Goal: Information Seeking & Learning: Learn about a topic

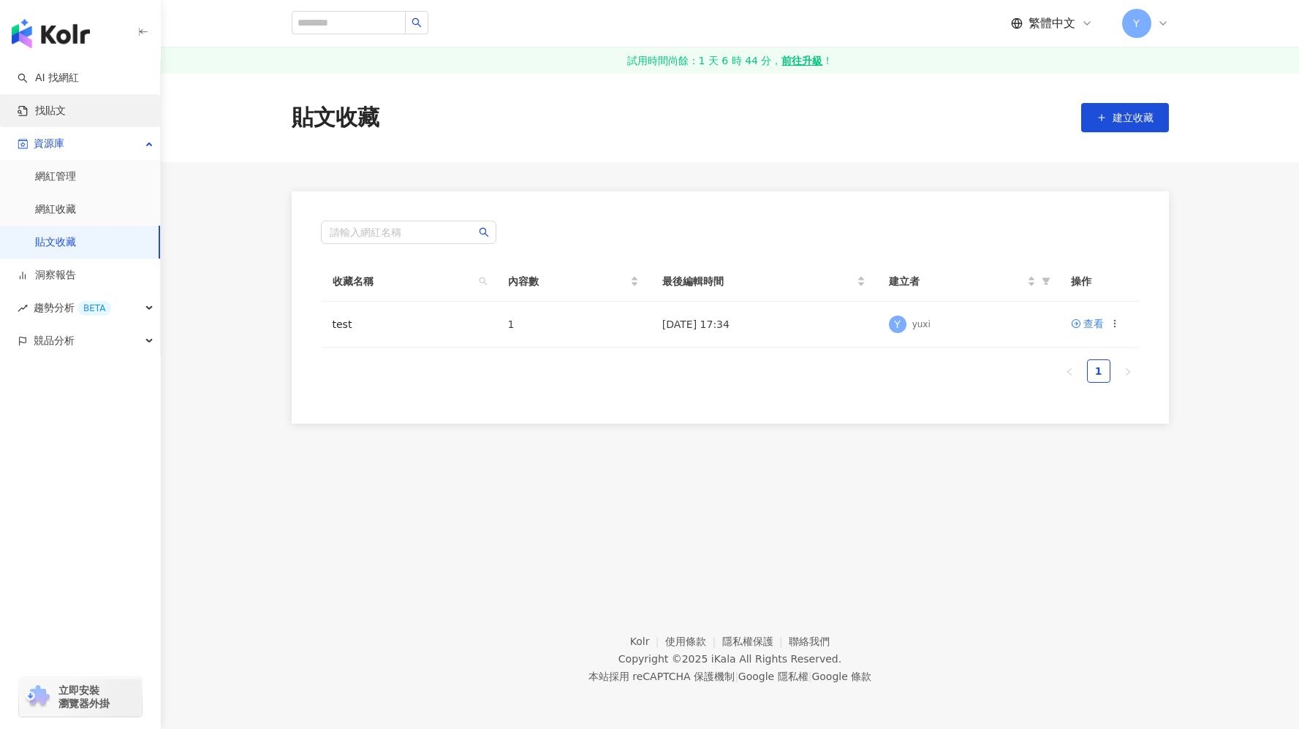
click at [66, 106] on link "找貼文" at bounding box center [42, 111] width 48 height 15
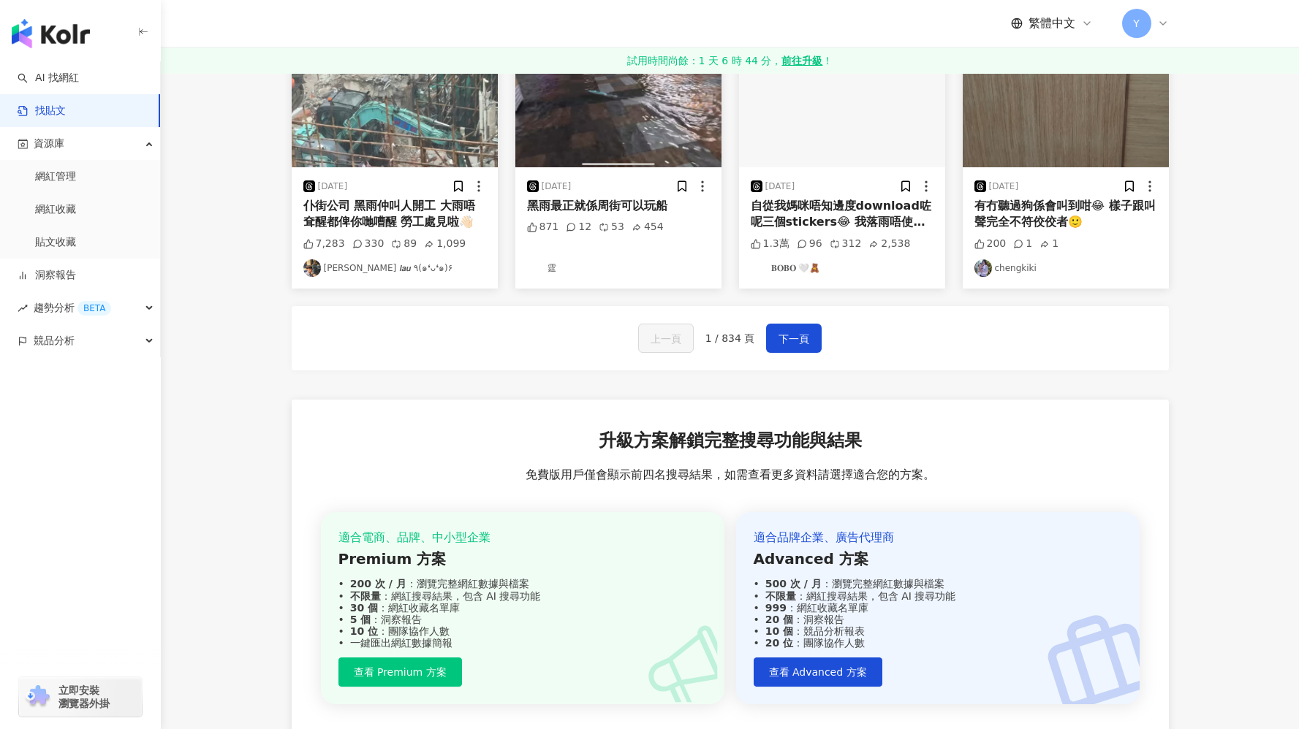
scroll to position [467, 0]
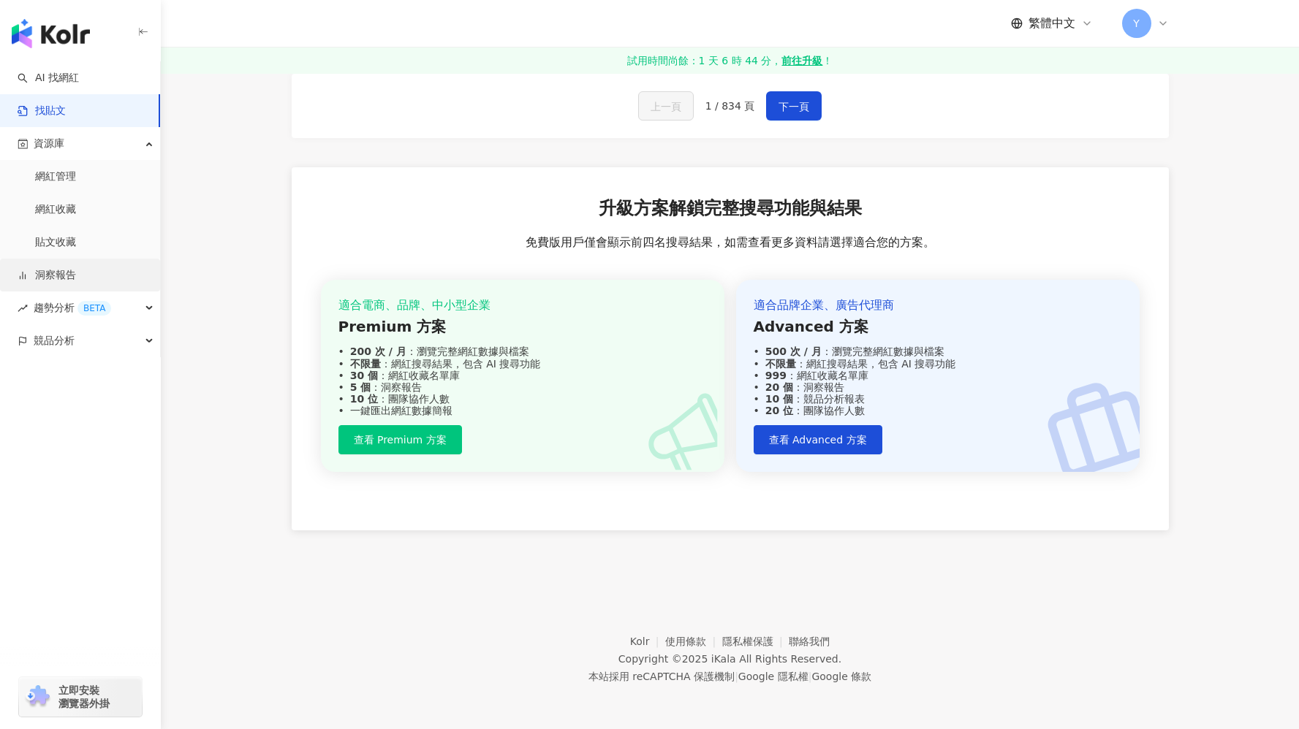
click at [76, 282] on link "洞察報告" at bounding box center [47, 275] width 58 height 15
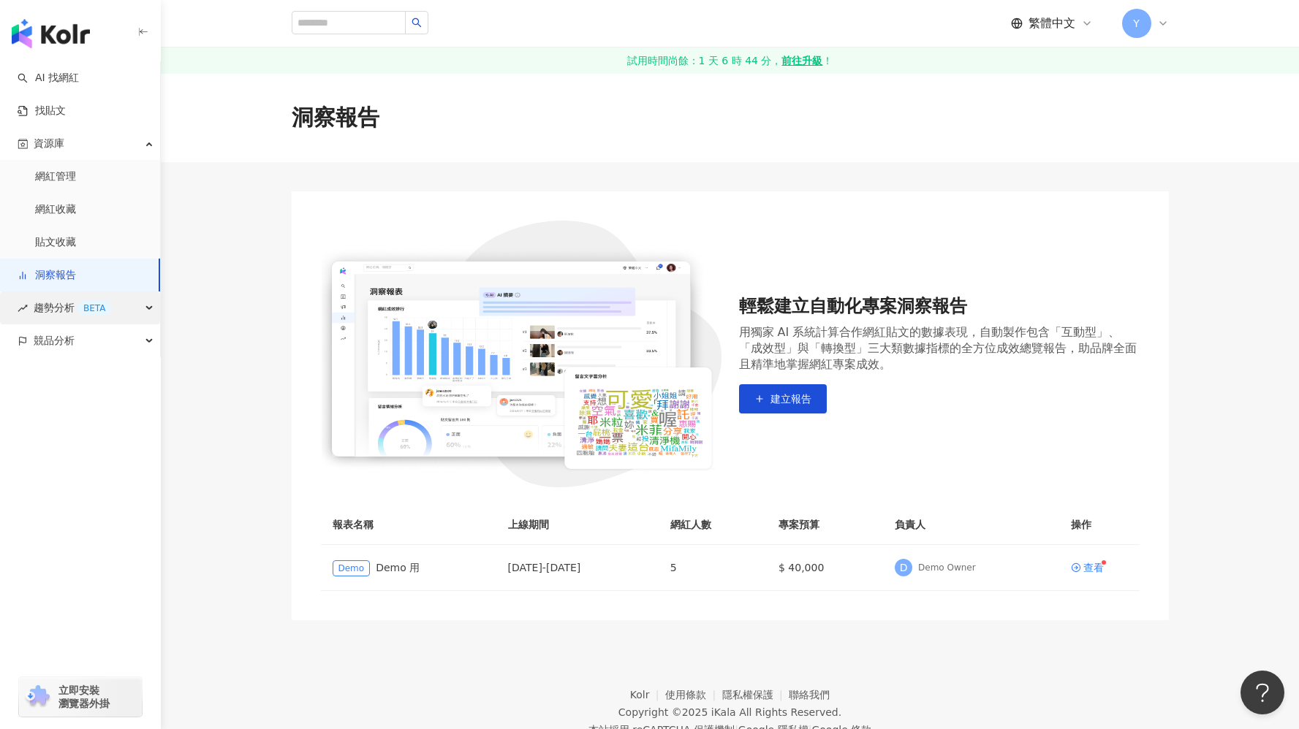
click at [72, 304] on span "趨勢分析 BETA" at bounding box center [72, 308] width 77 height 33
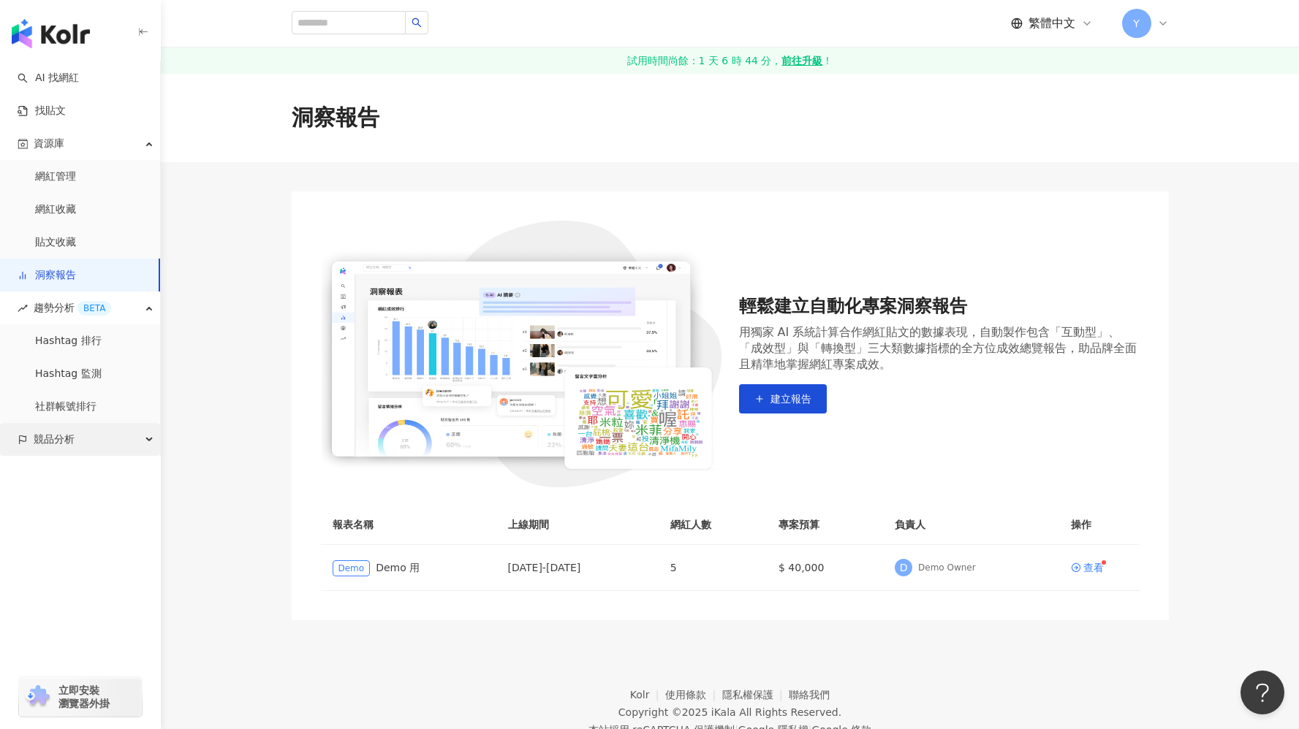
click at [110, 443] on div "競品分析" at bounding box center [80, 439] width 160 height 33
click at [79, 79] on link "AI 找網紅" at bounding box center [48, 78] width 61 height 15
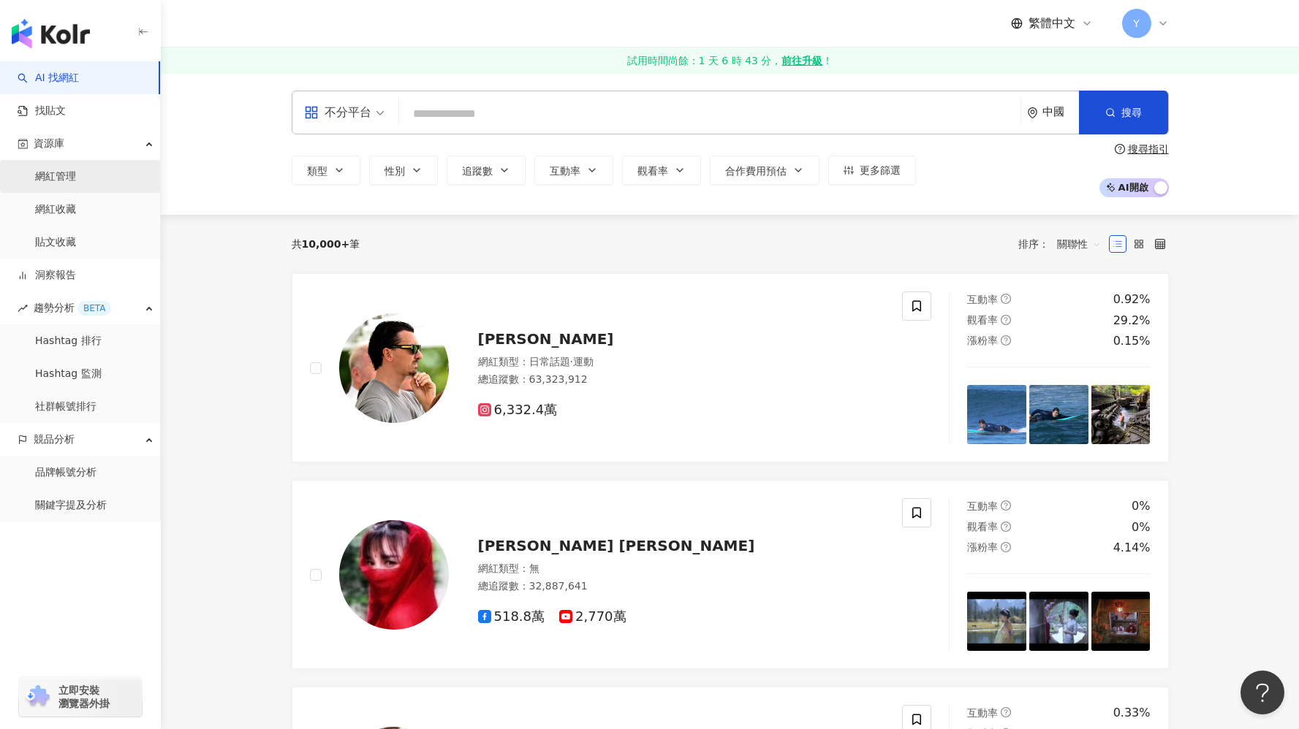
click at [76, 170] on link "網紅管理" at bounding box center [55, 177] width 41 height 15
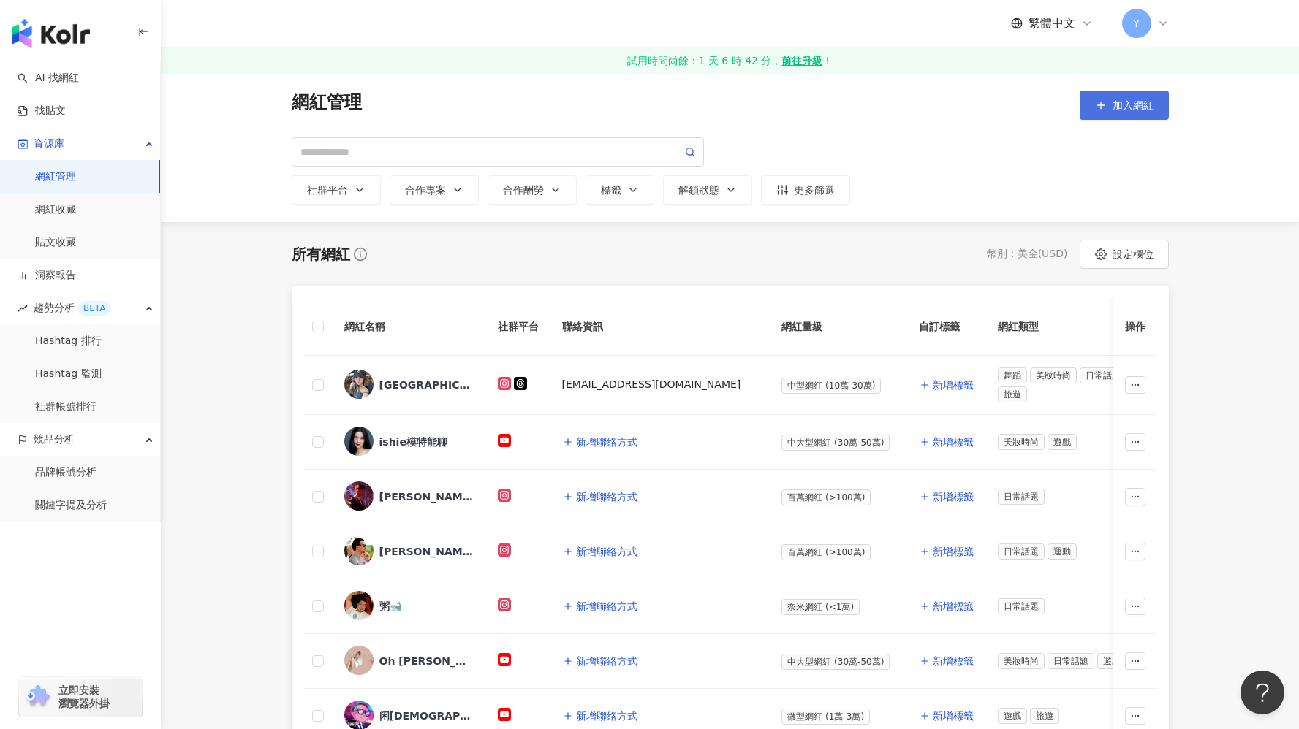
click at [1105, 113] on button "加入網紅" at bounding box center [1123, 105] width 89 height 29
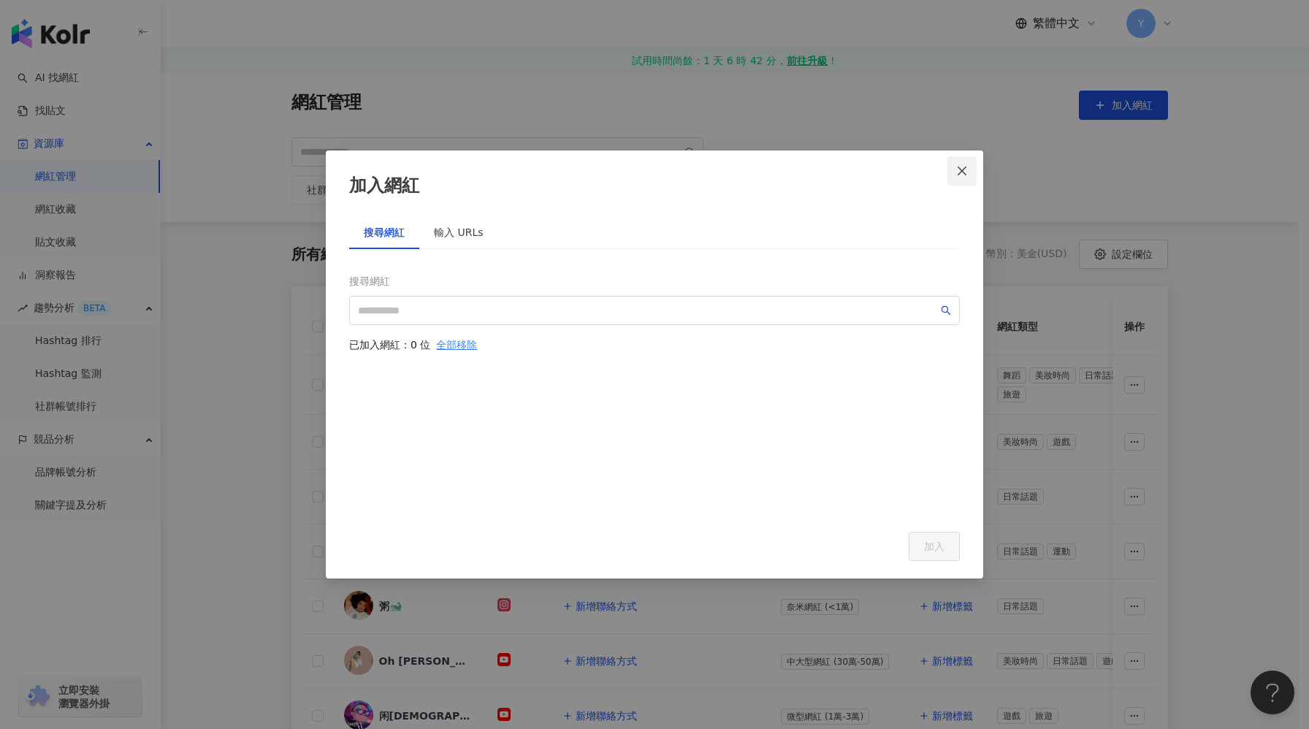
click at [968, 165] on icon "close" at bounding box center [963, 171] width 12 height 12
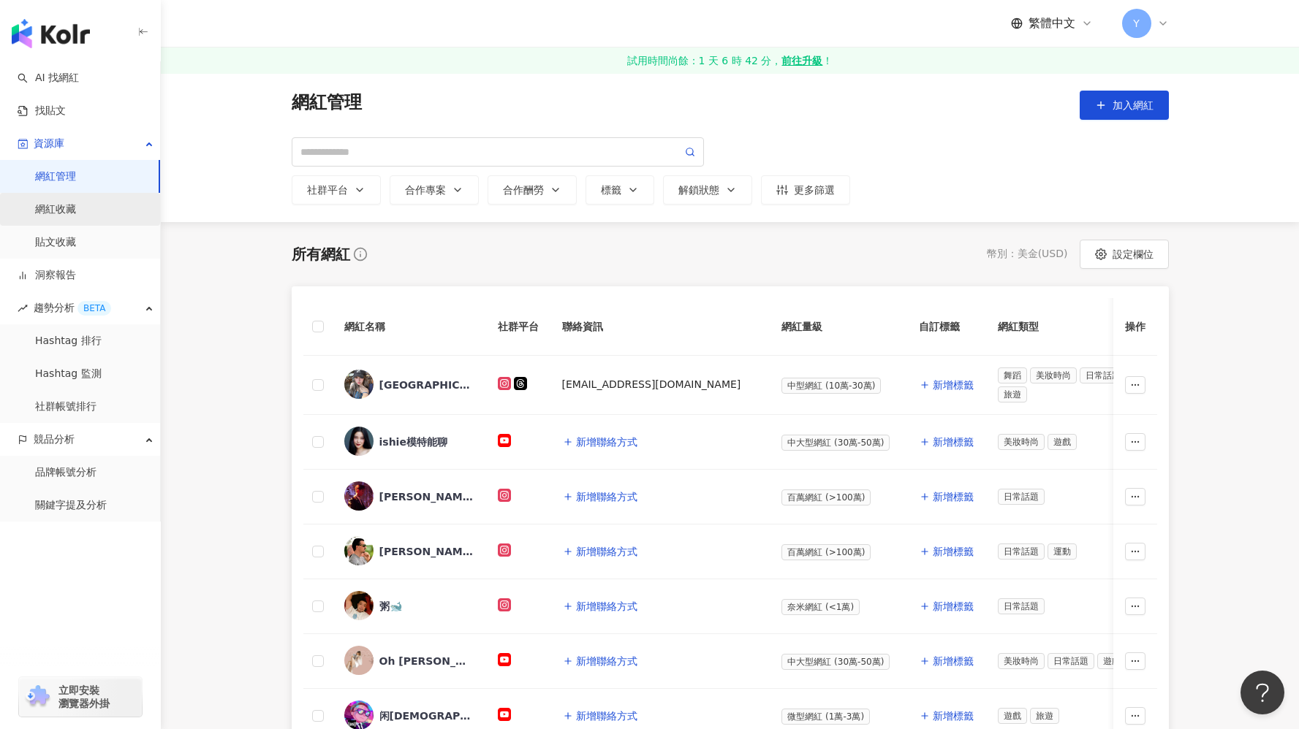
click at [76, 217] on link "網紅收藏" at bounding box center [55, 209] width 41 height 15
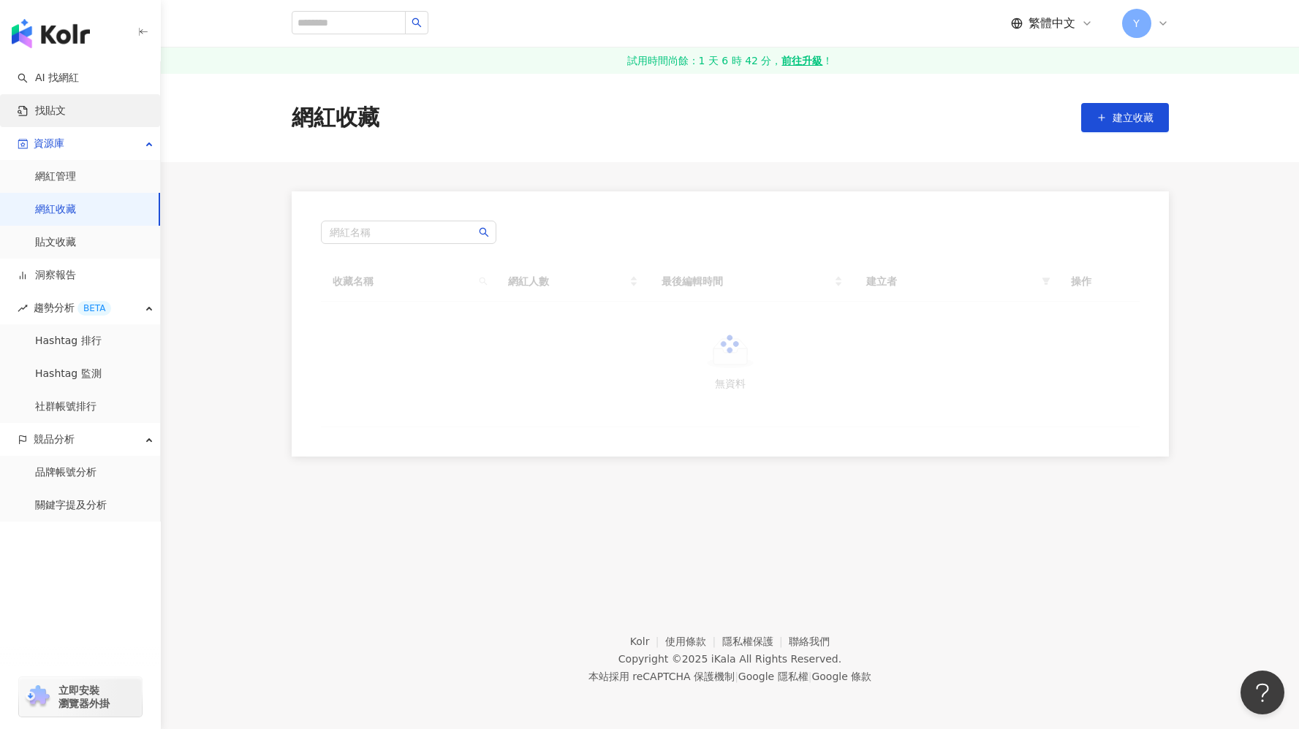
click at [66, 115] on link "找貼文" at bounding box center [42, 111] width 48 height 15
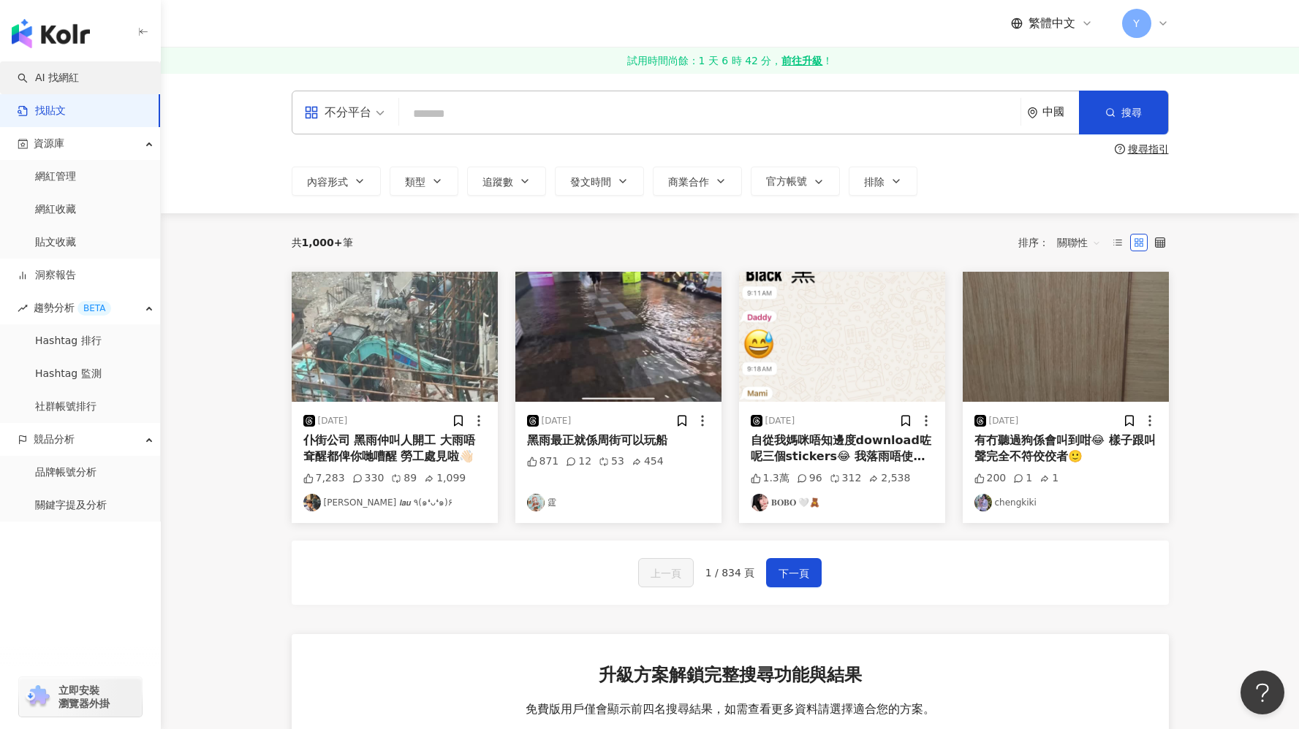
click at [79, 85] on link "AI 找網紅" at bounding box center [48, 78] width 61 height 15
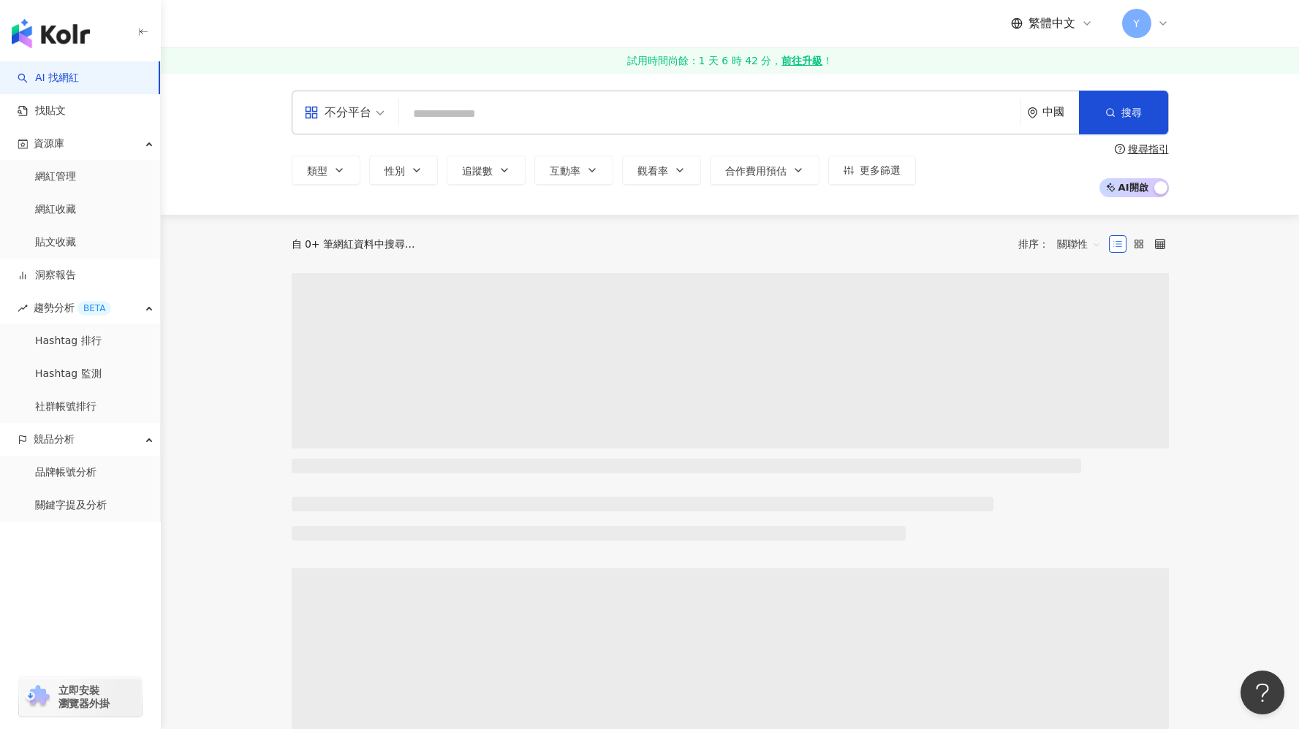
click at [1176, 18] on div "繁體中文 Y" at bounding box center [729, 23] width 935 height 47
click at [1171, 21] on div "繁體中文 Y" at bounding box center [729, 23] width 935 height 47
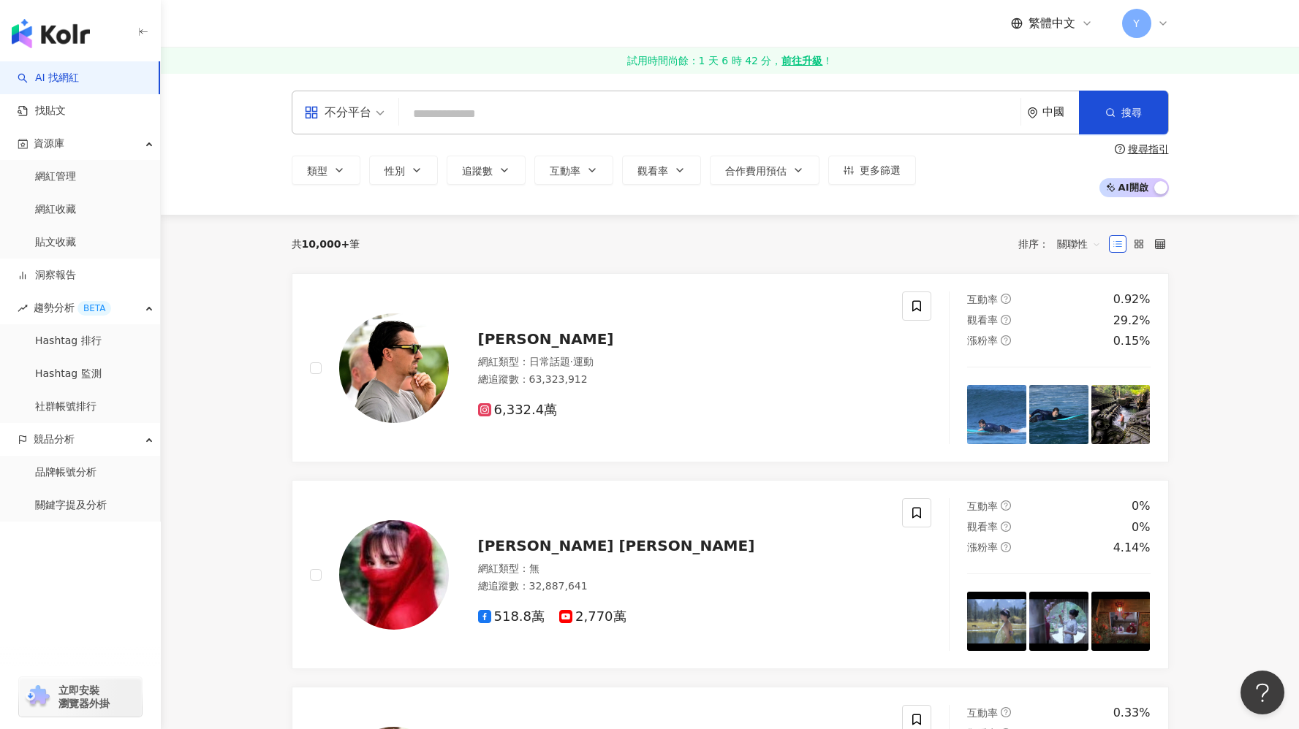
click at [1164, 22] on icon at bounding box center [1163, 24] width 12 height 12
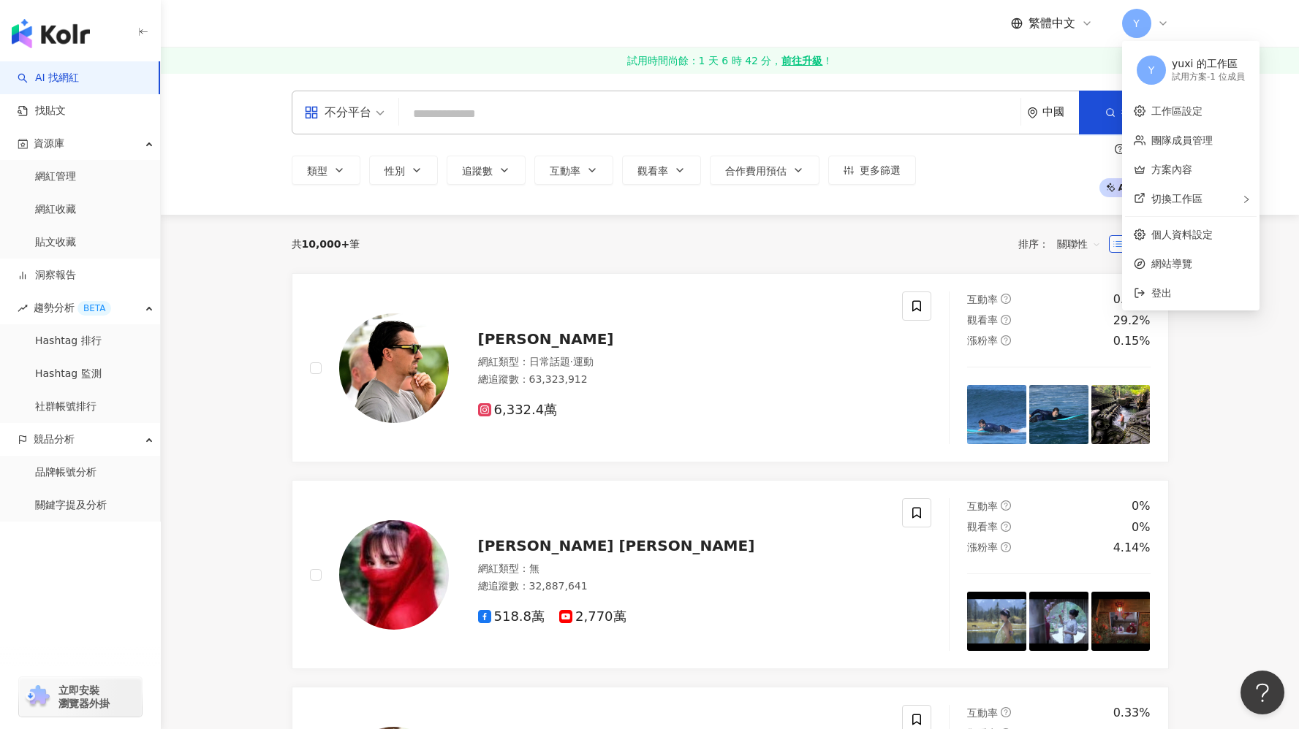
click at [1207, 75] on div "試用方案 - 1 位成員" at bounding box center [1207, 77] width 73 height 12
click at [1191, 117] on link "工作區設定" at bounding box center [1176, 111] width 51 height 12
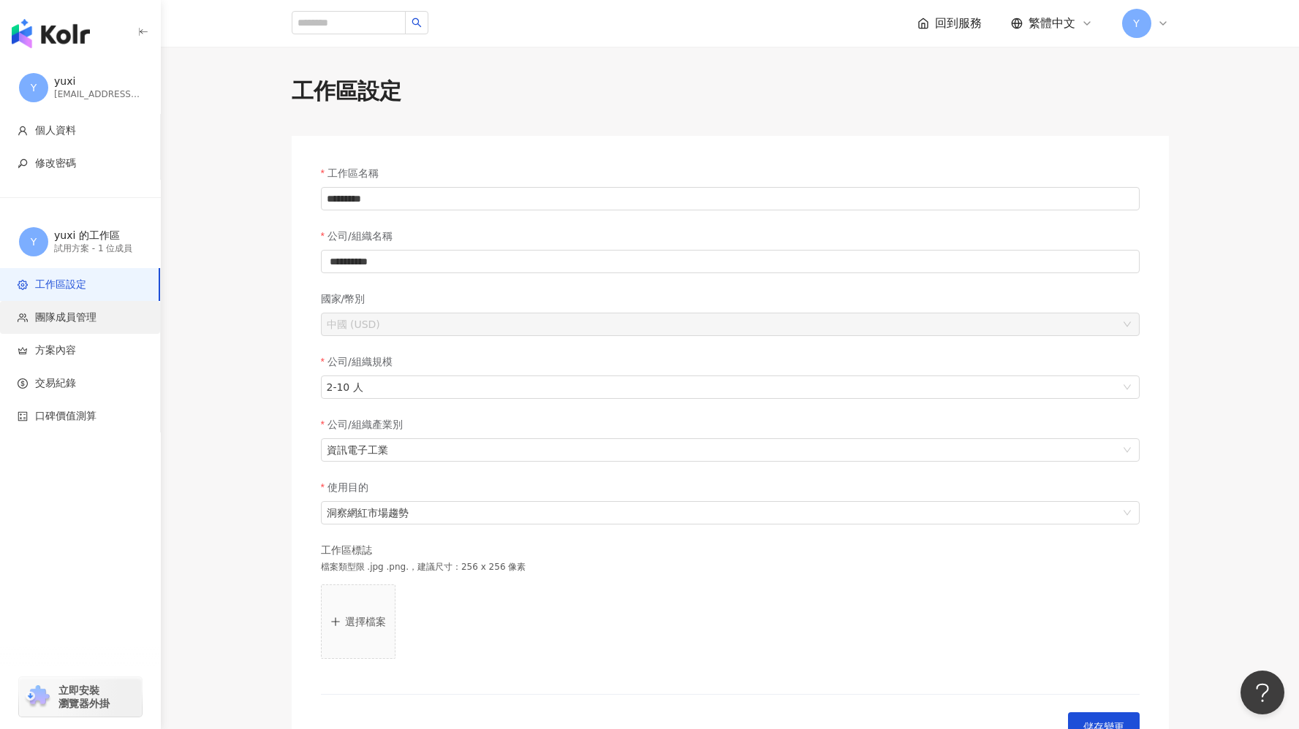
click at [77, 331] on li "團隊成員管理" at bounding box center [80, 317] width 160 height 33
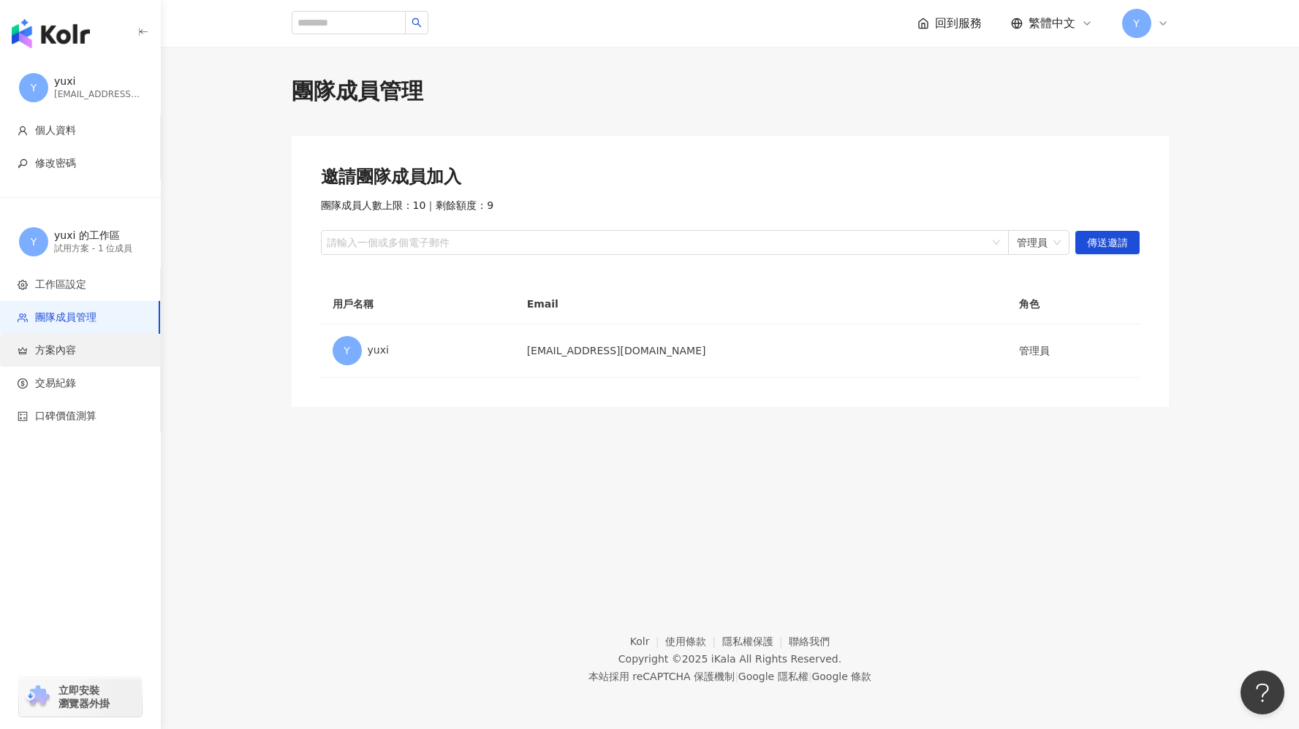
click at [75, 366] on li "方案內容" at bounding box center [80, 350] width 160 height 33
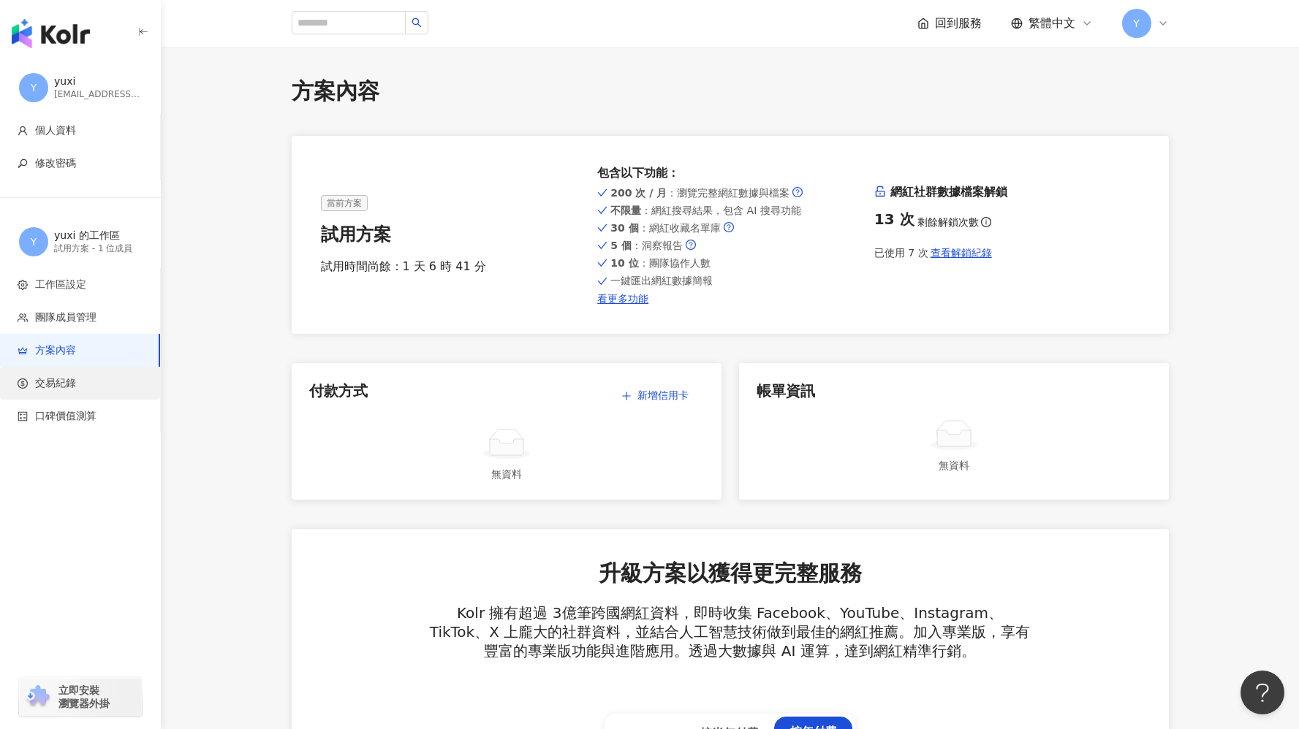
click at [94, 378] on span "交易紀錄" at bounding box center [83, 383] width 131 height 15
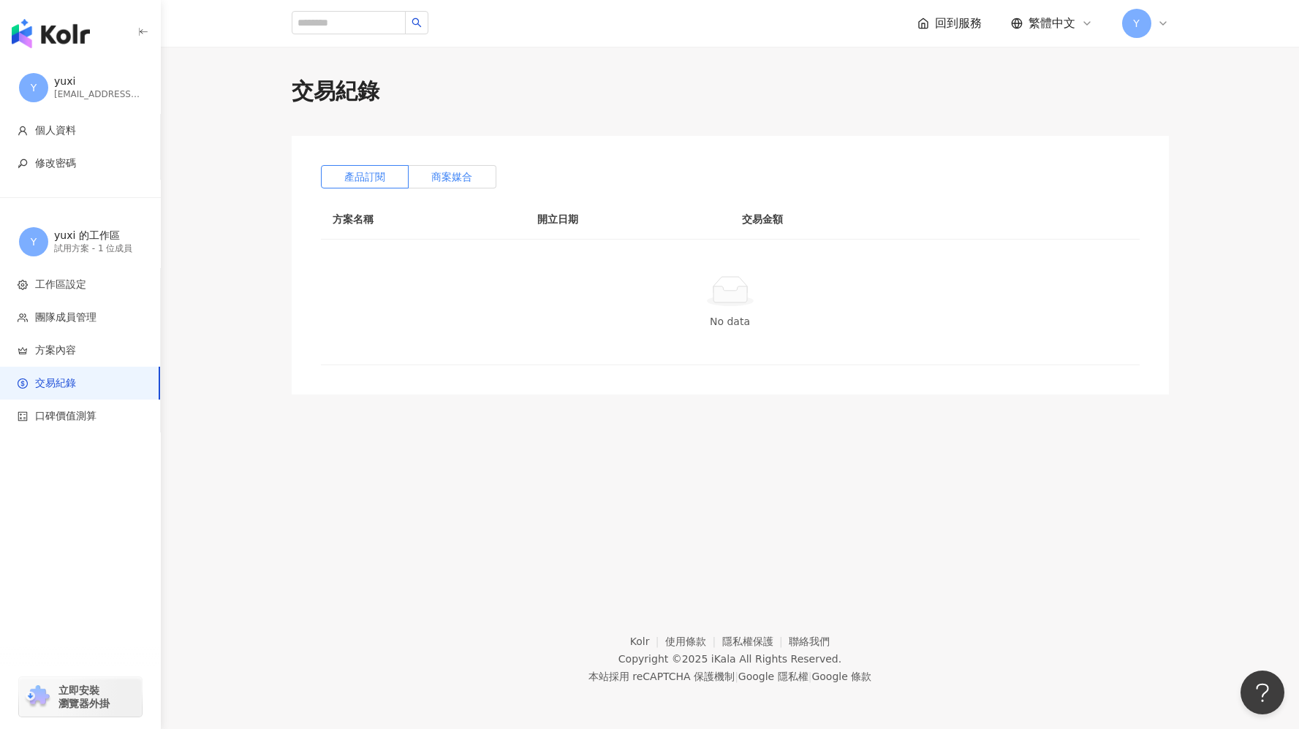
click at [449, 167] on label "商案媒合" at bounding box center [452, 176] width 88 height 23
click at [392, 178] on label "產品訂閱" at bounding box center [365, 176] width 88 height 23
click at [476, 173] on label "商案媒合" at bounding box center [452, 176] width 88 height 23
click at [404, 177] on label "產品訂閱" at bounding box center [365, 176] width 88 height 23
click at [82, 430] on li "口碑價值測算" at bounding box center [80, 416] width 160 height 33
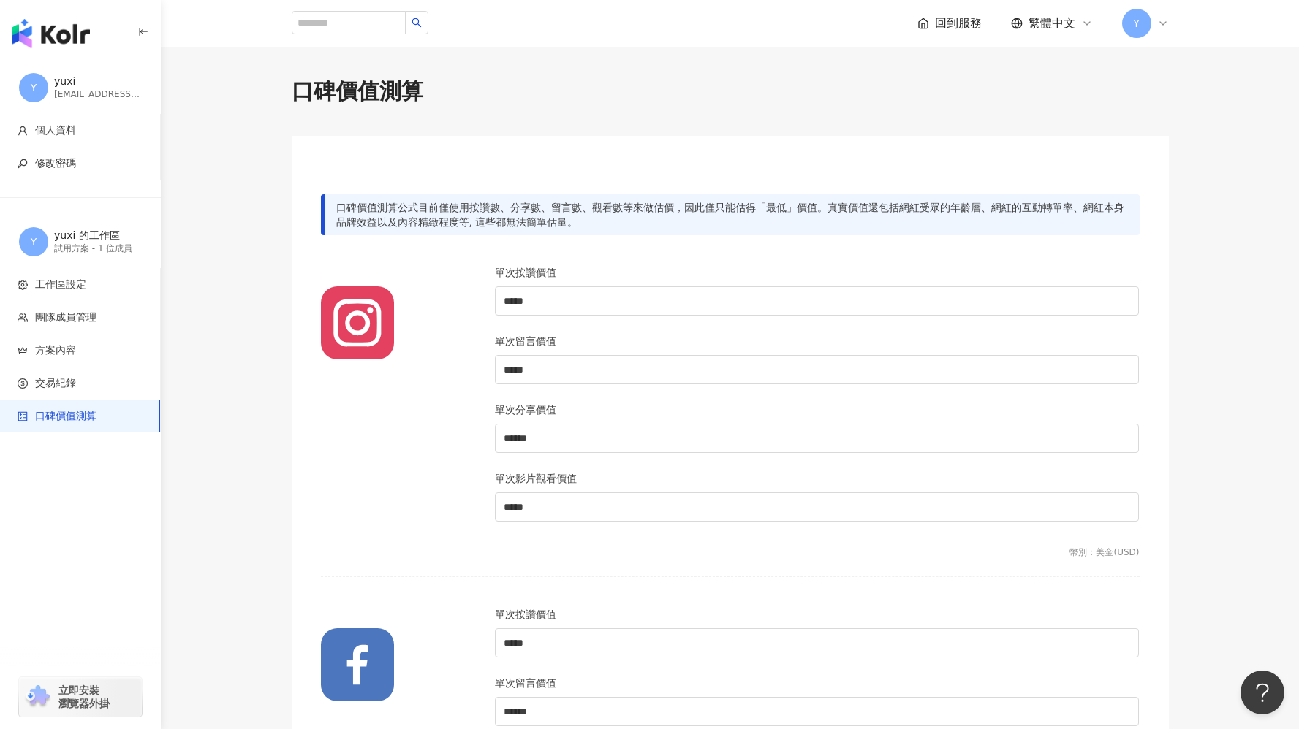
click at [133, 38] on div "button" at bounding box center [80, 30] width 161 height 61
click at [143, 38] on icon "button" at bounding box center [143, 32] width 12 height 12
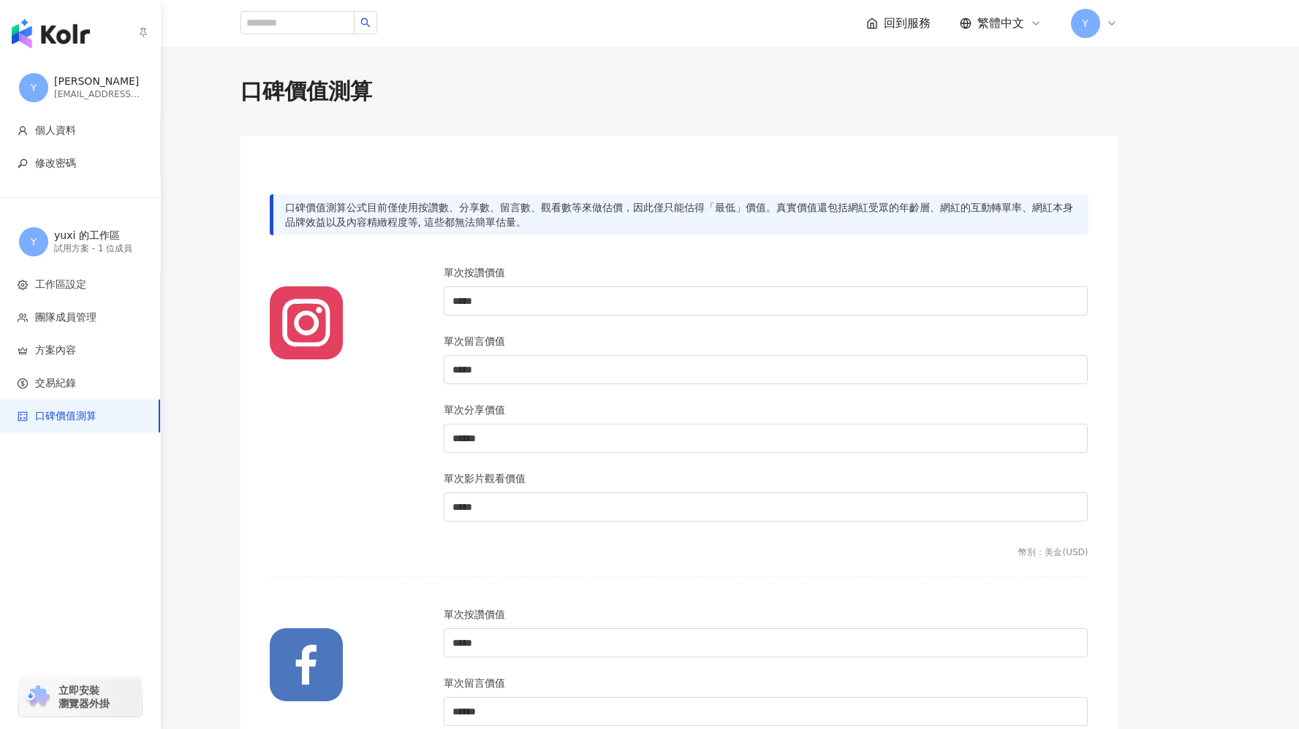
click at [145, 28] on icon "button" at bounding box center [143, 32] width 12 height 12
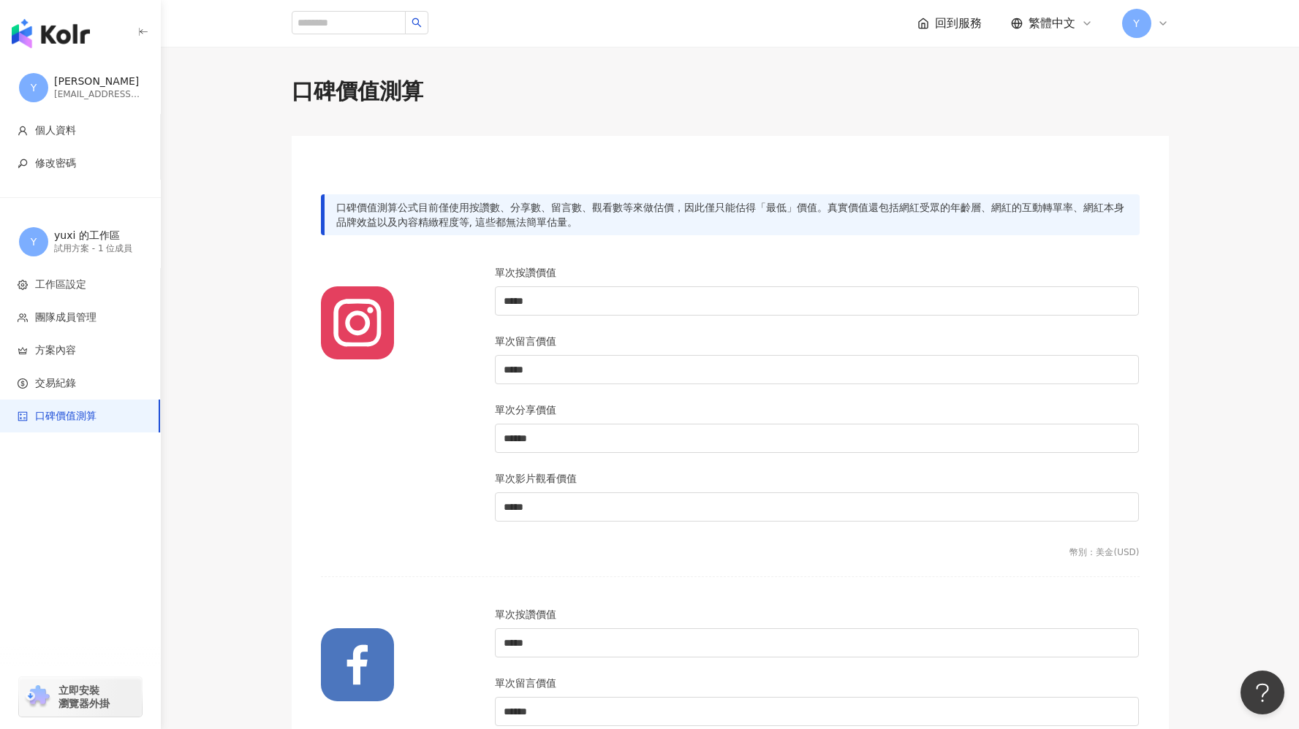
click at [965, 20] on span "回到服務" at bounding box center [958, 23] width 47 height 16
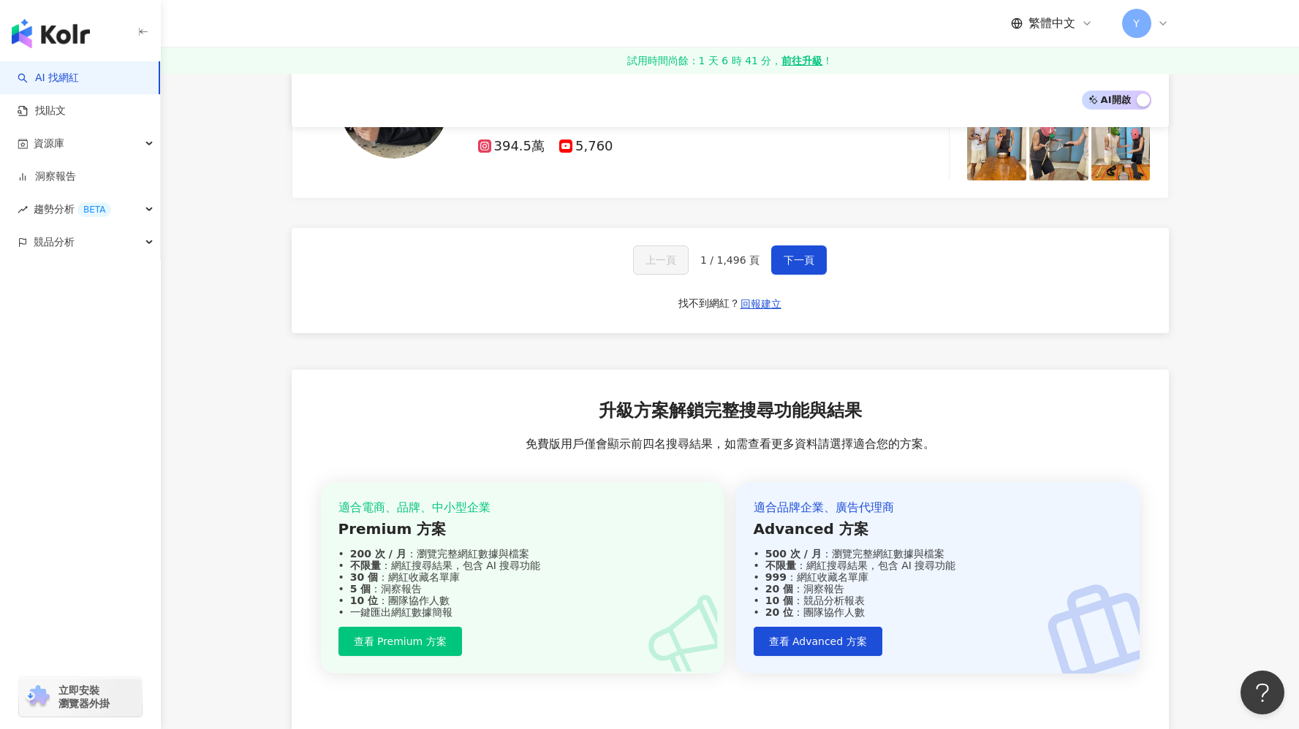
scroll to position [2531, 0]
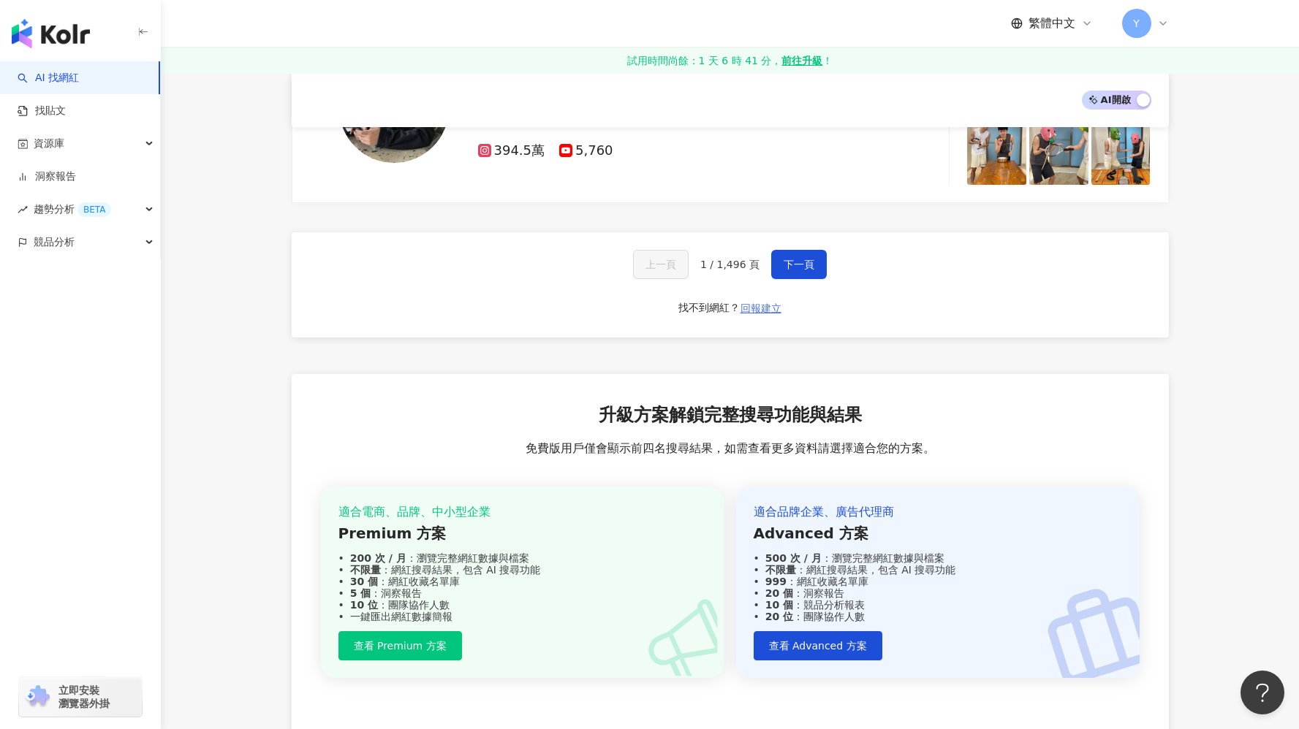
click at [759, 309] on span "回報建立" at bounding box center [760, 309] width 41 height 12
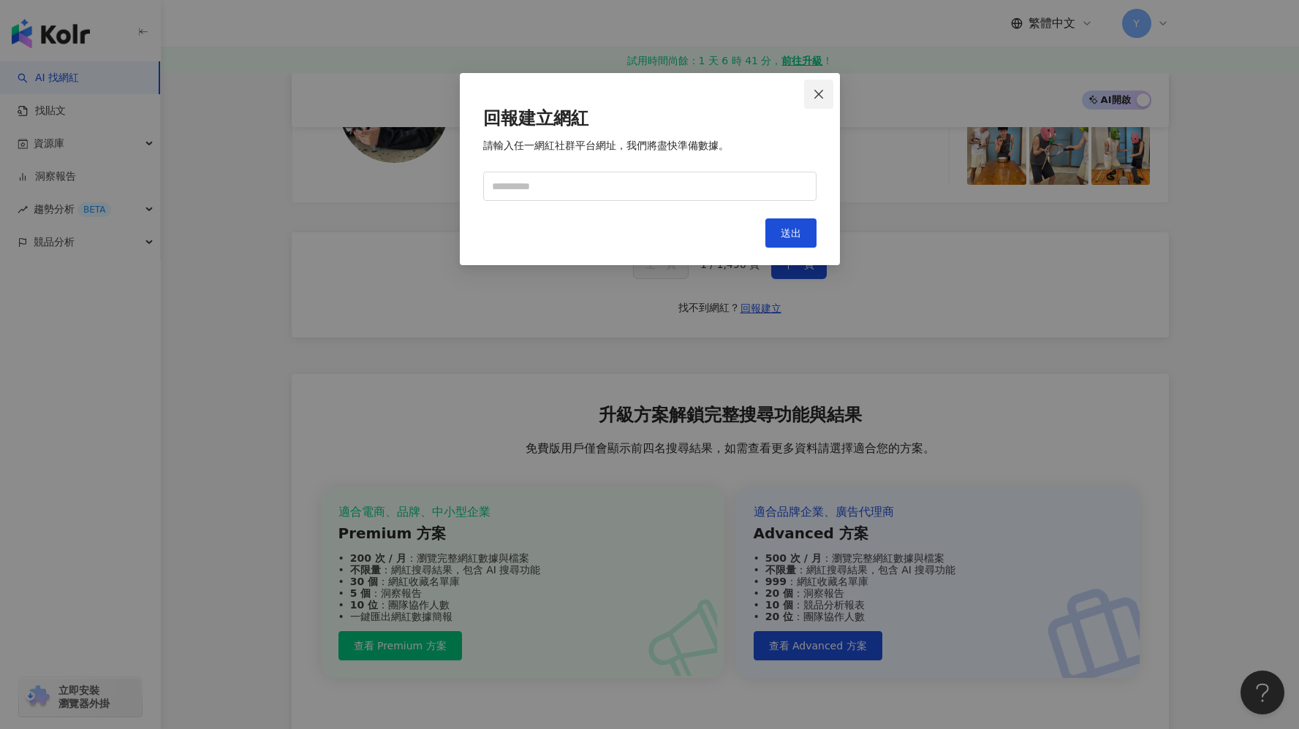
click at [824, 89] on icon "close" at bounding box center [819, 94] width 12 height 12
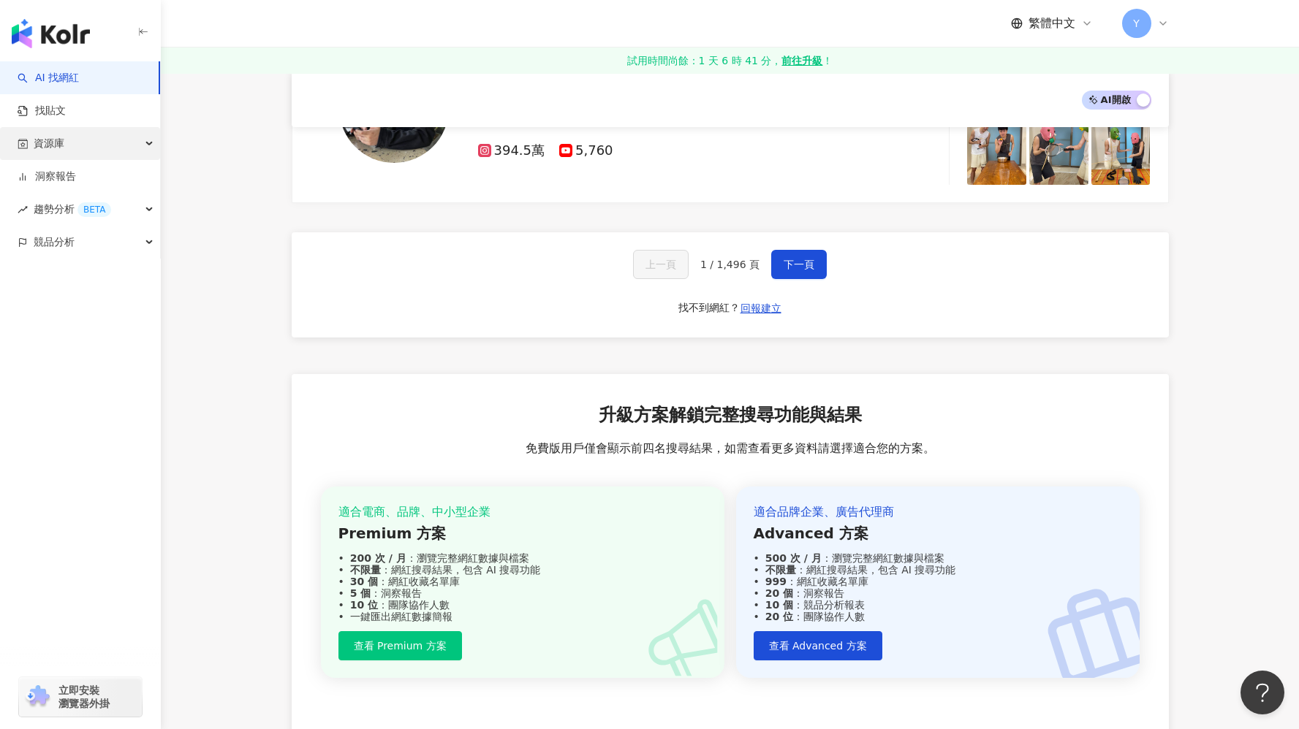
click at [129, 146] on div "資源庫" at bounding box center [80, 143] width 160 height 33
click at [129, 304] on div "趨勢分析 BETA" at bounding box center [80, 308] width 160 height 33
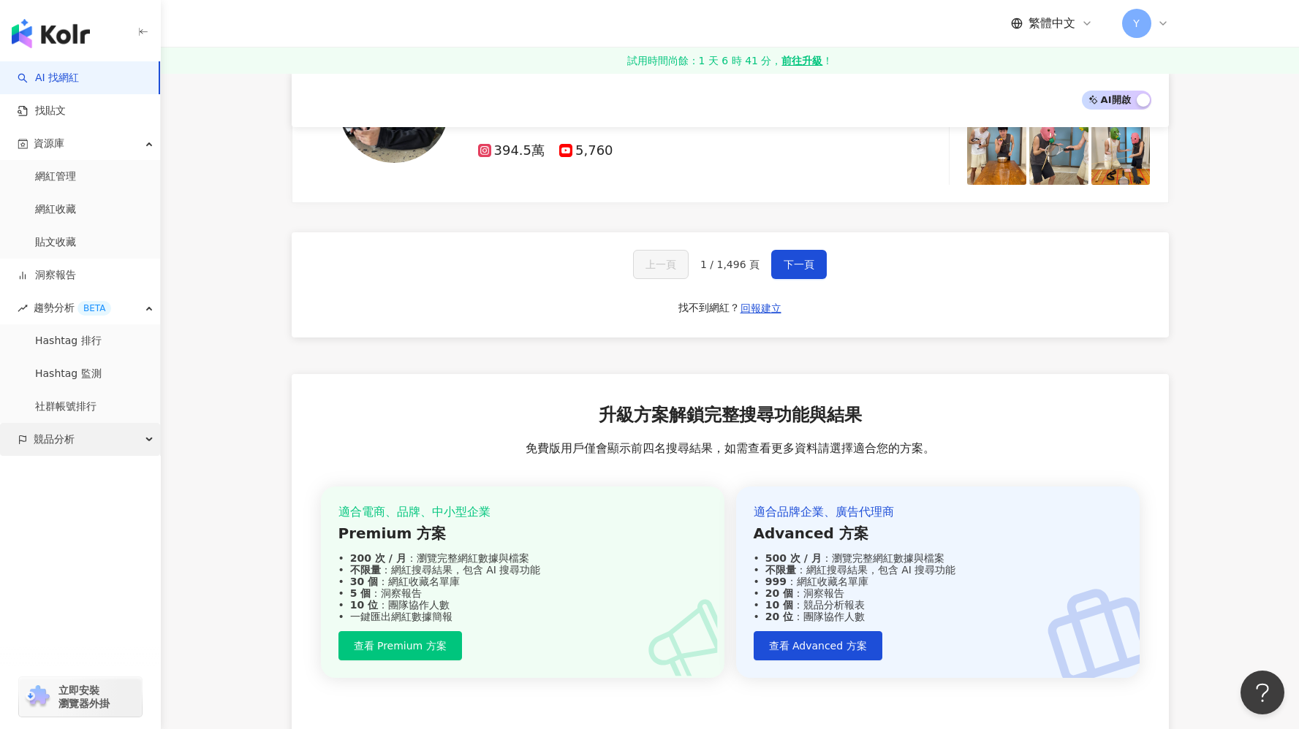
click at [118, 434] on div "競品分析" at bounding box center [80, 439] width 160 height 33
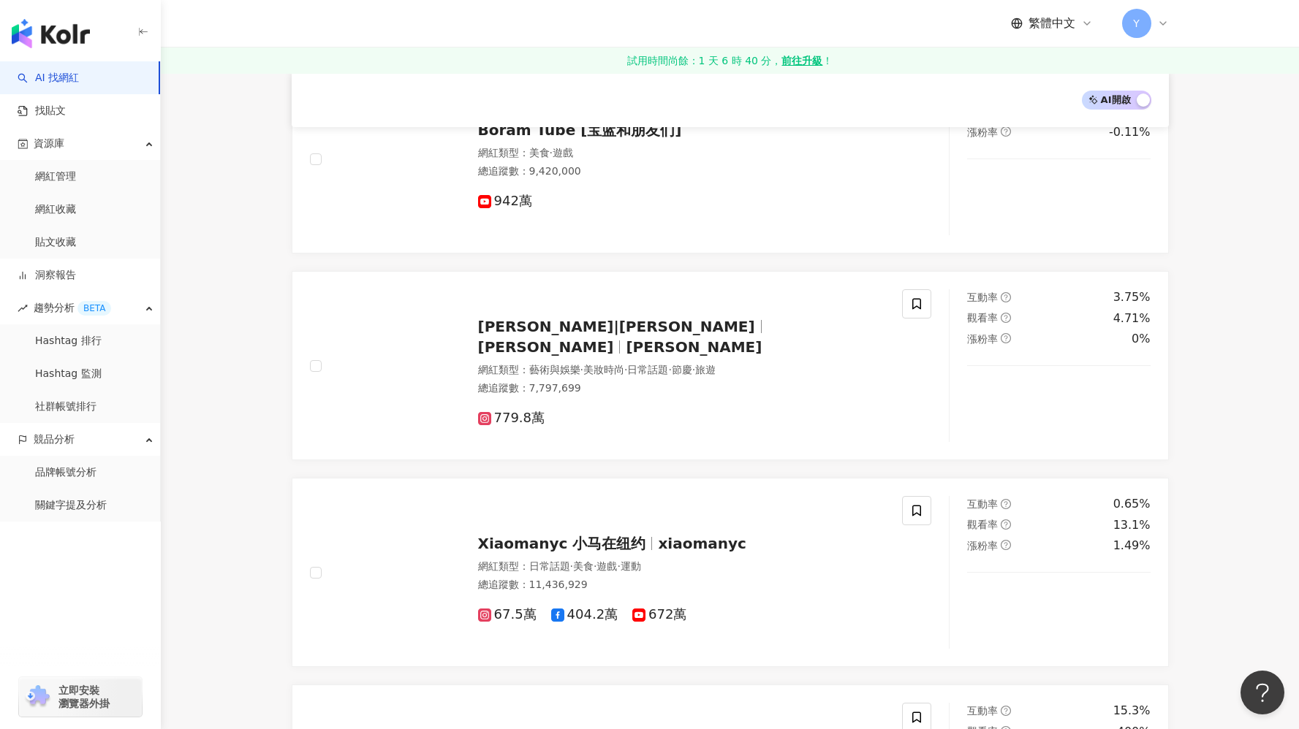
scroll to position [1208, 0]
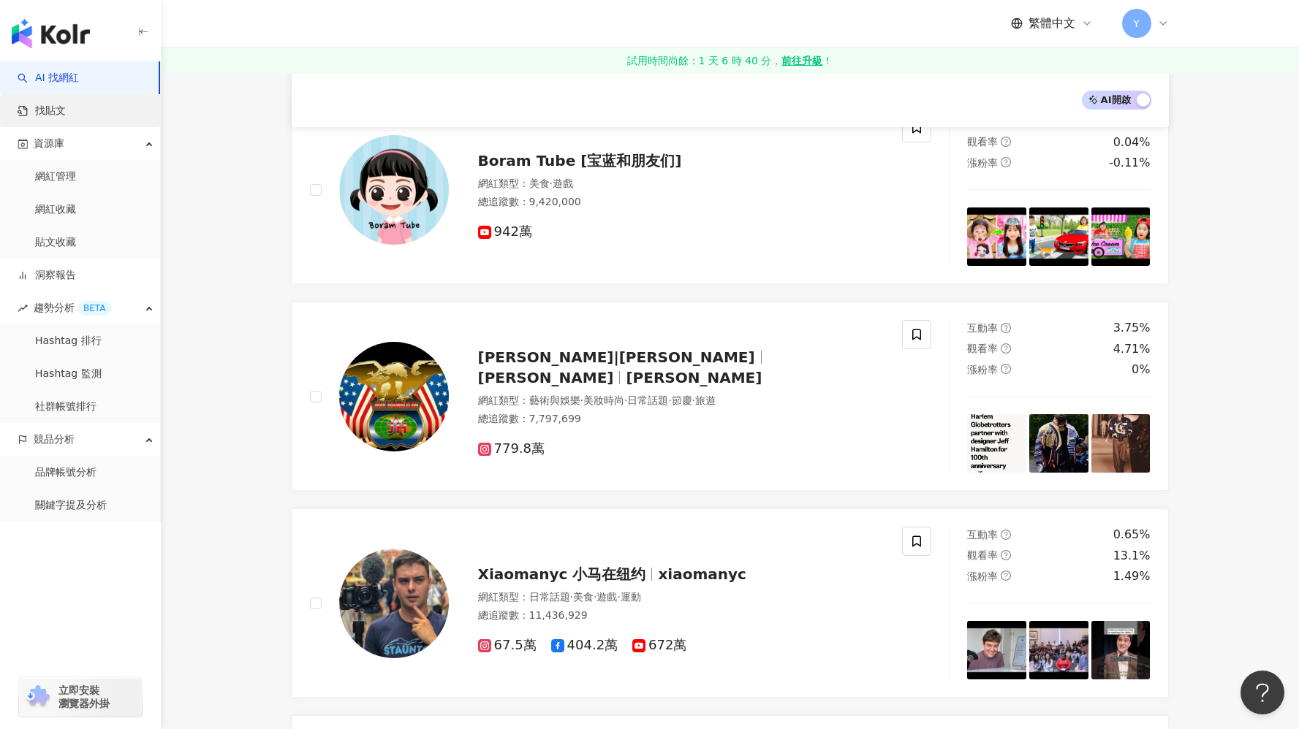
click at [66, 107] on link "找貼文" at bounding box center [42, 111] width 48 height 15
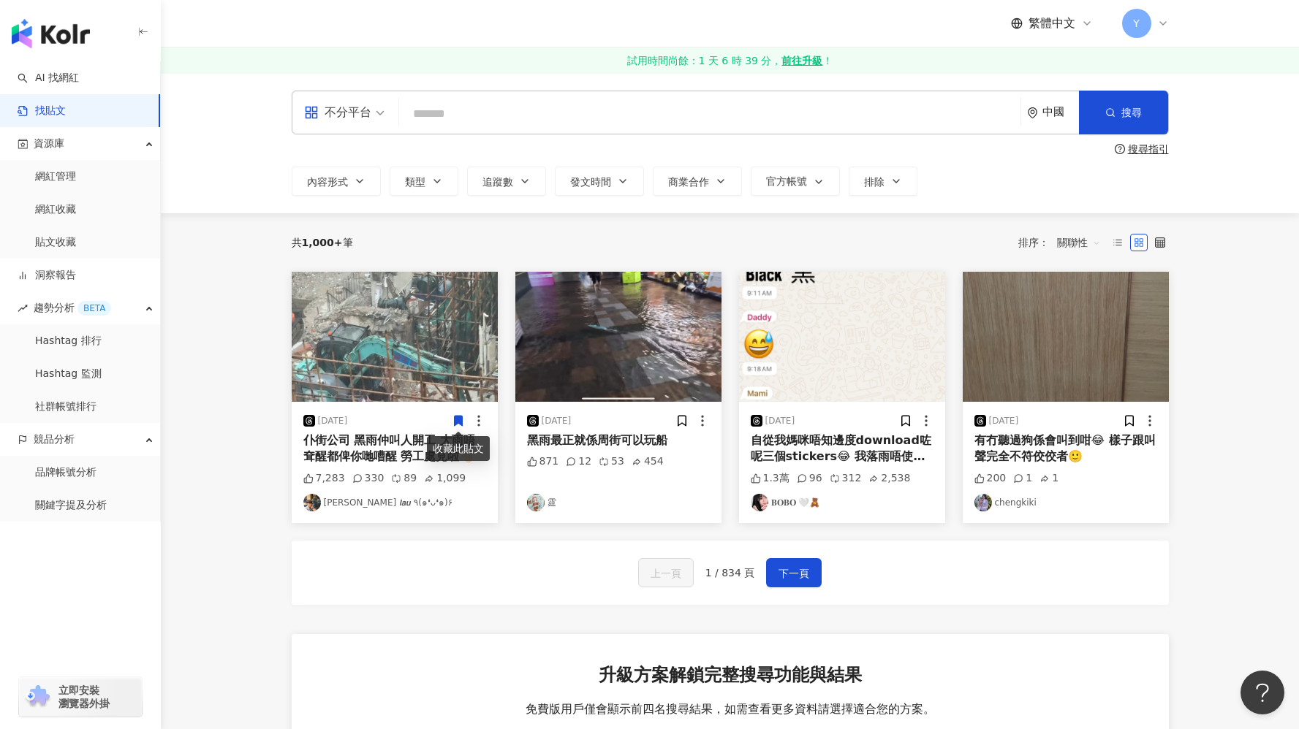
click at [94, 59] on div "button" at bounding box center [80, 30] width 161 height 61
click at [79, 77] on link "AI 找網紅" at bounding box center [48, 78] width 61 height 15
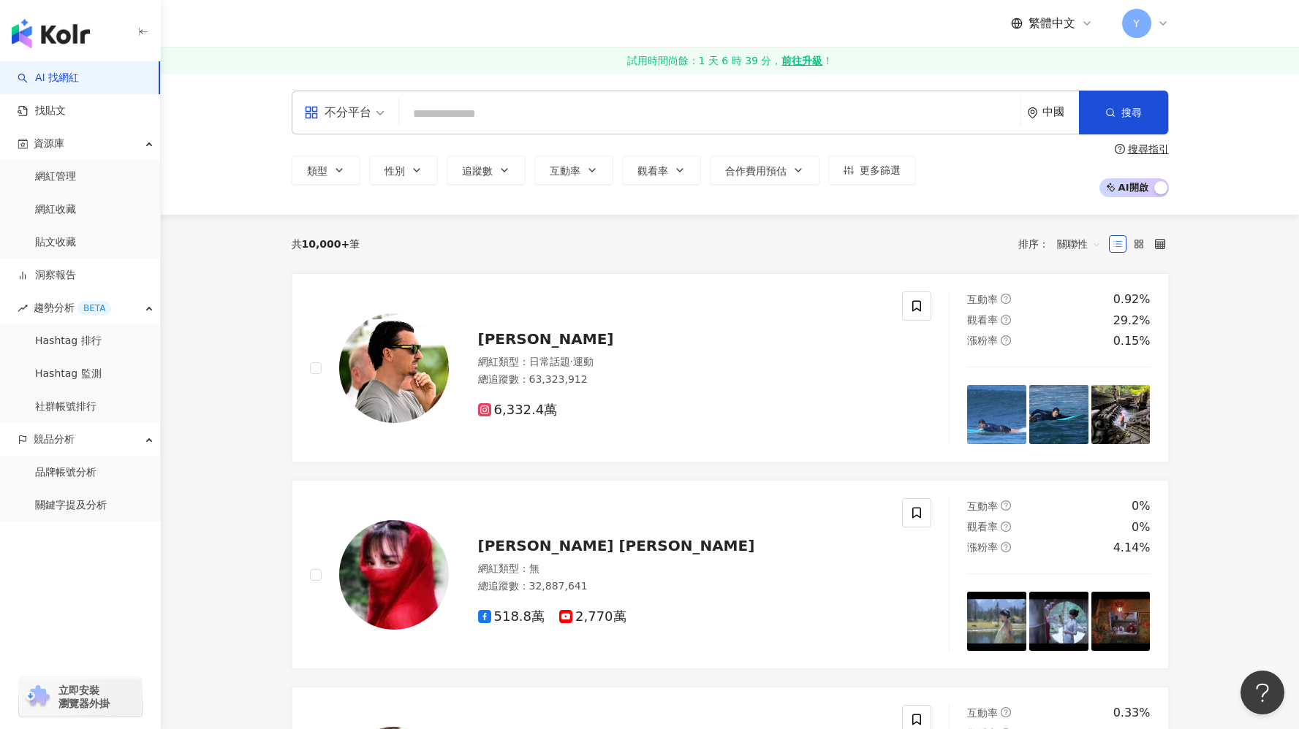
click at [1122, 153] on icon "question-circle" at bounding box center [1119, 149] width 10 height 10
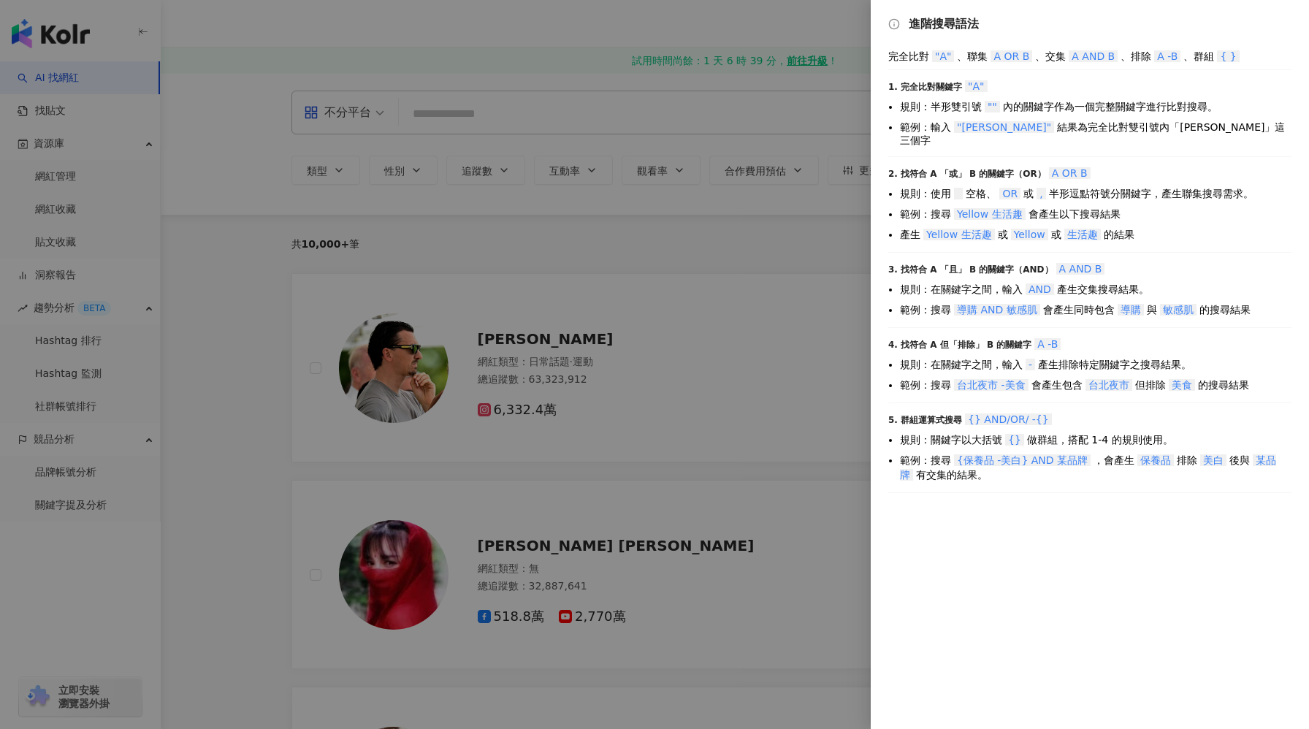
click at [824, 258] on div at bounding box center [654, 364] width 1309 height 729
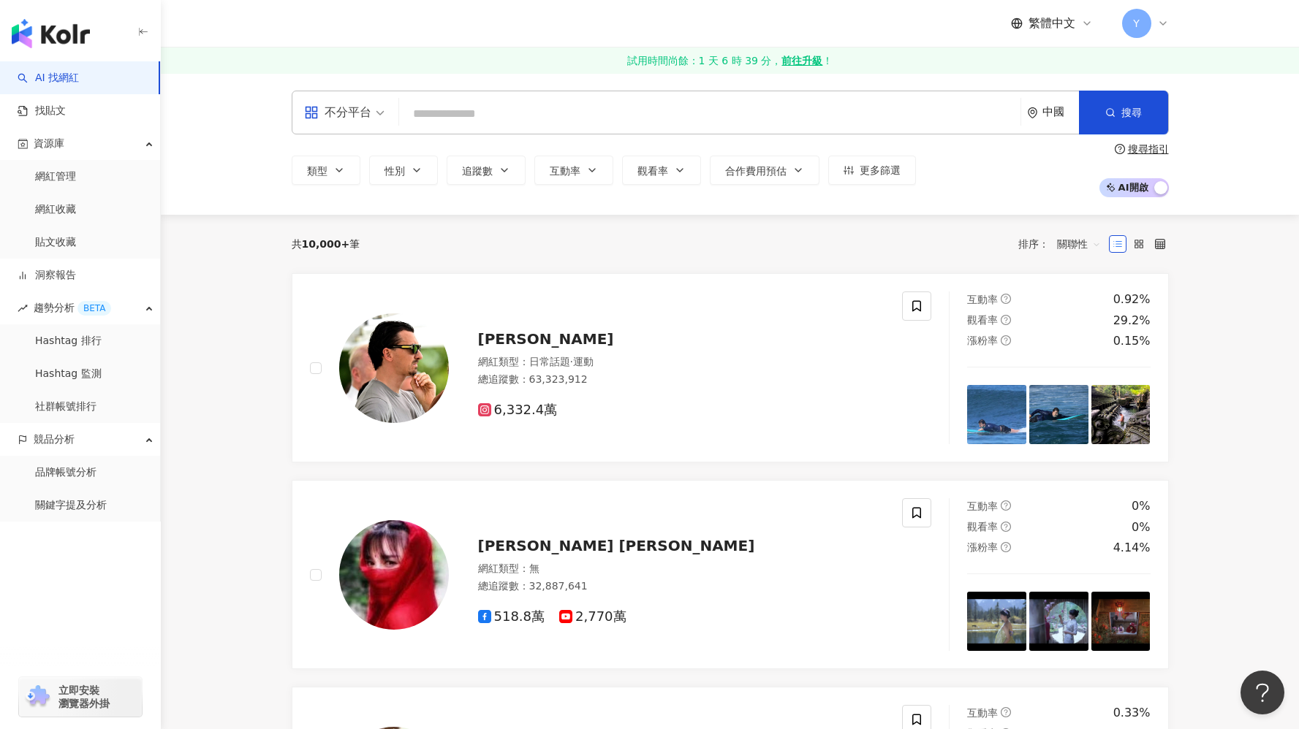
click at [1157, 26] on icon at bounding box center [1163, 24] width 12 height 12
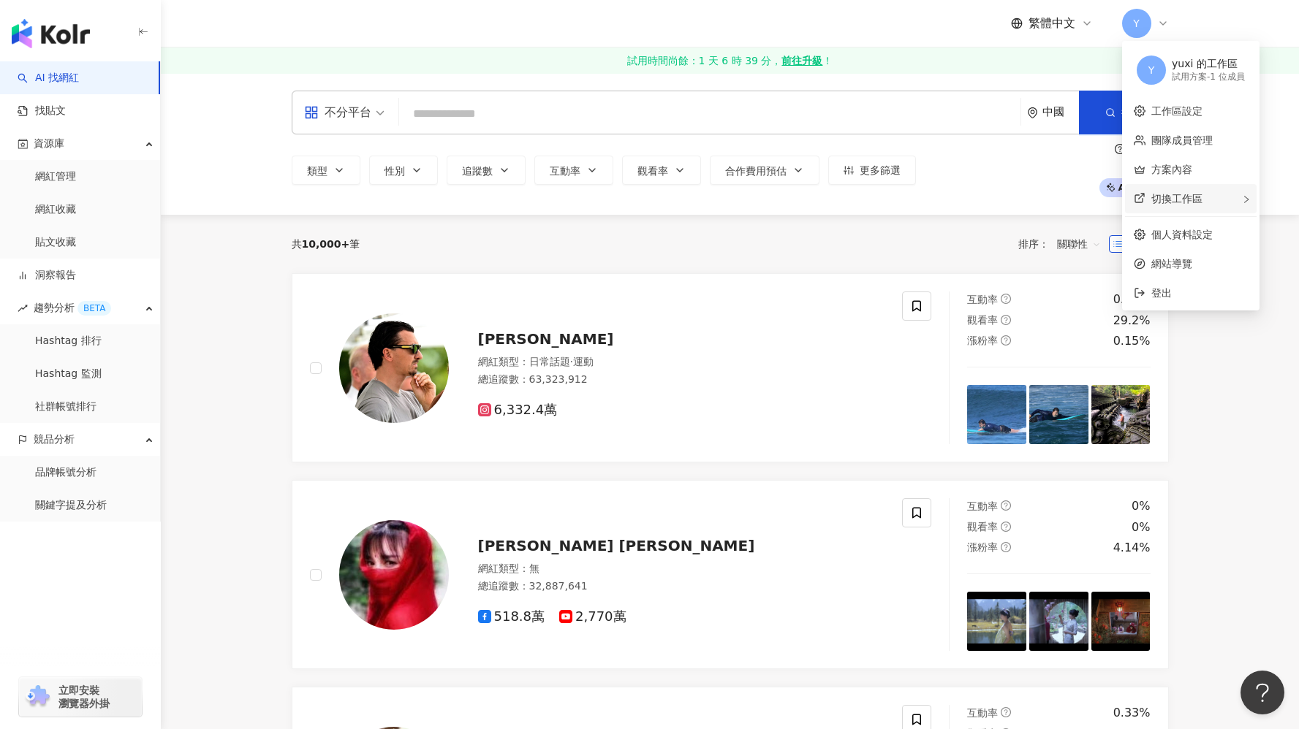
click at [1182, 194] on span "切換工作區" at bounding box center [1176, 199] width 51 height 12
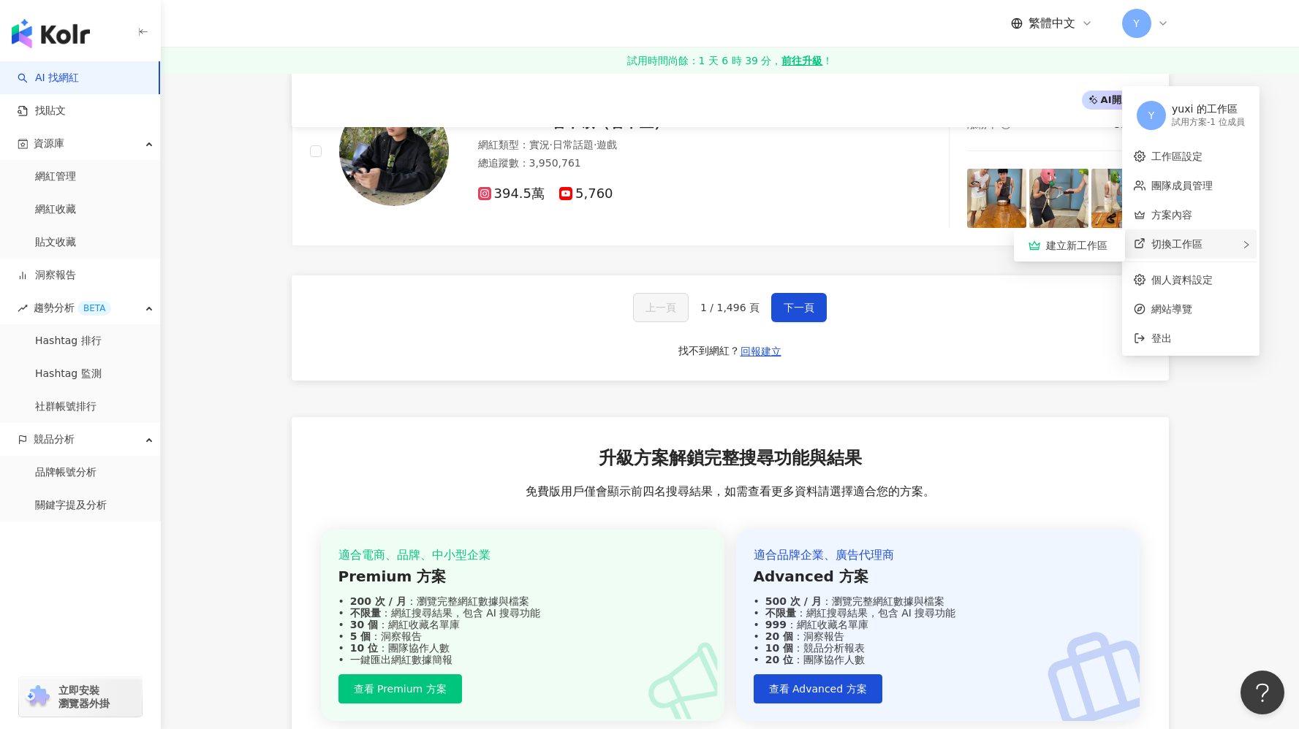
scroll to position [2700, 0]
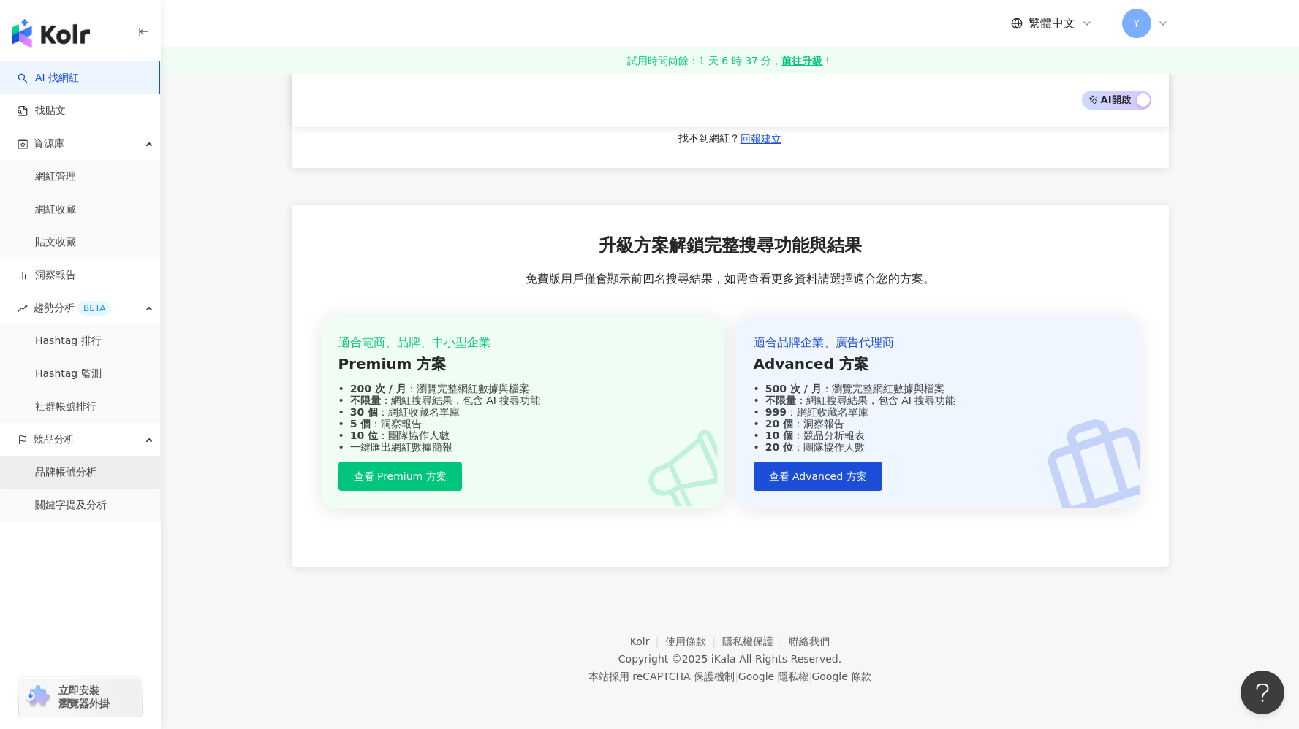
click at [74, 476] on link "品牌帳號分析" at bounding box center [65, 472] width 61 height 15
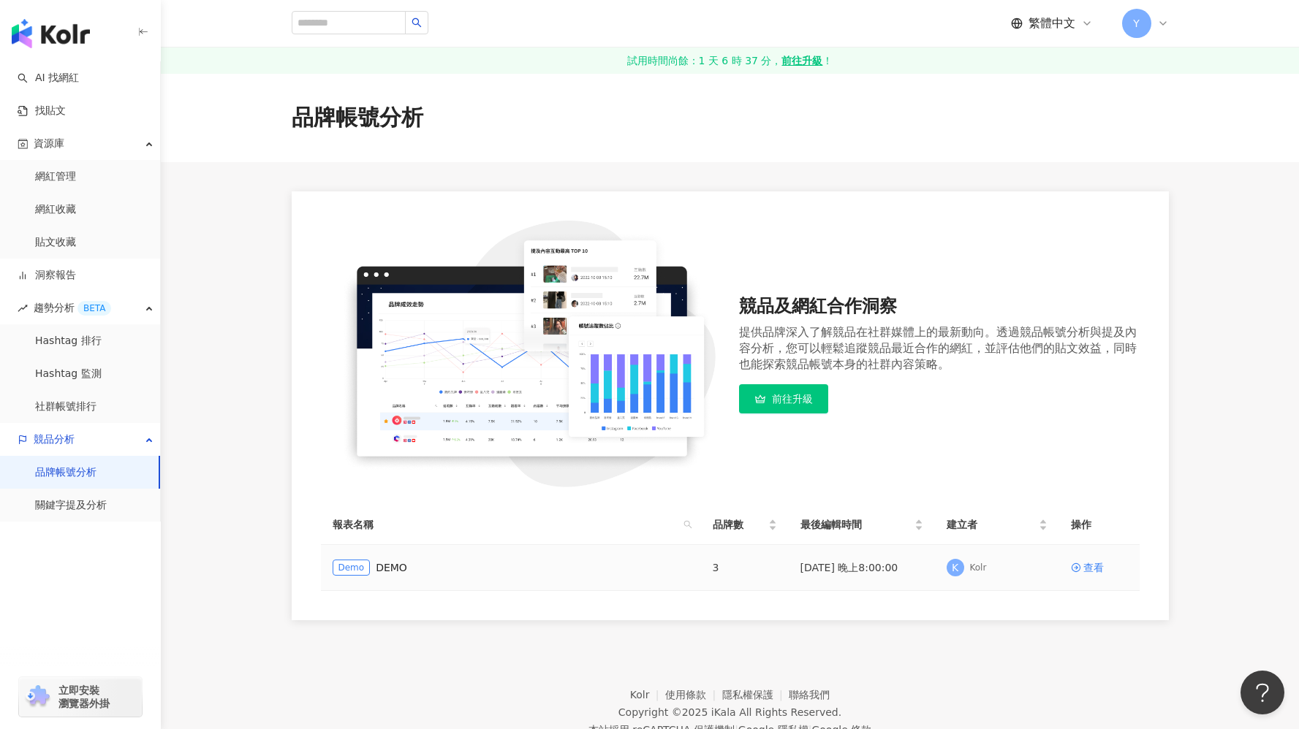
click at [356, 570] on span "Demo" at bounding box center [351, 568] width 38 height 16
click at [1081, 573] on link "查看" at bounding box center [1099, 568] width 57 height 16
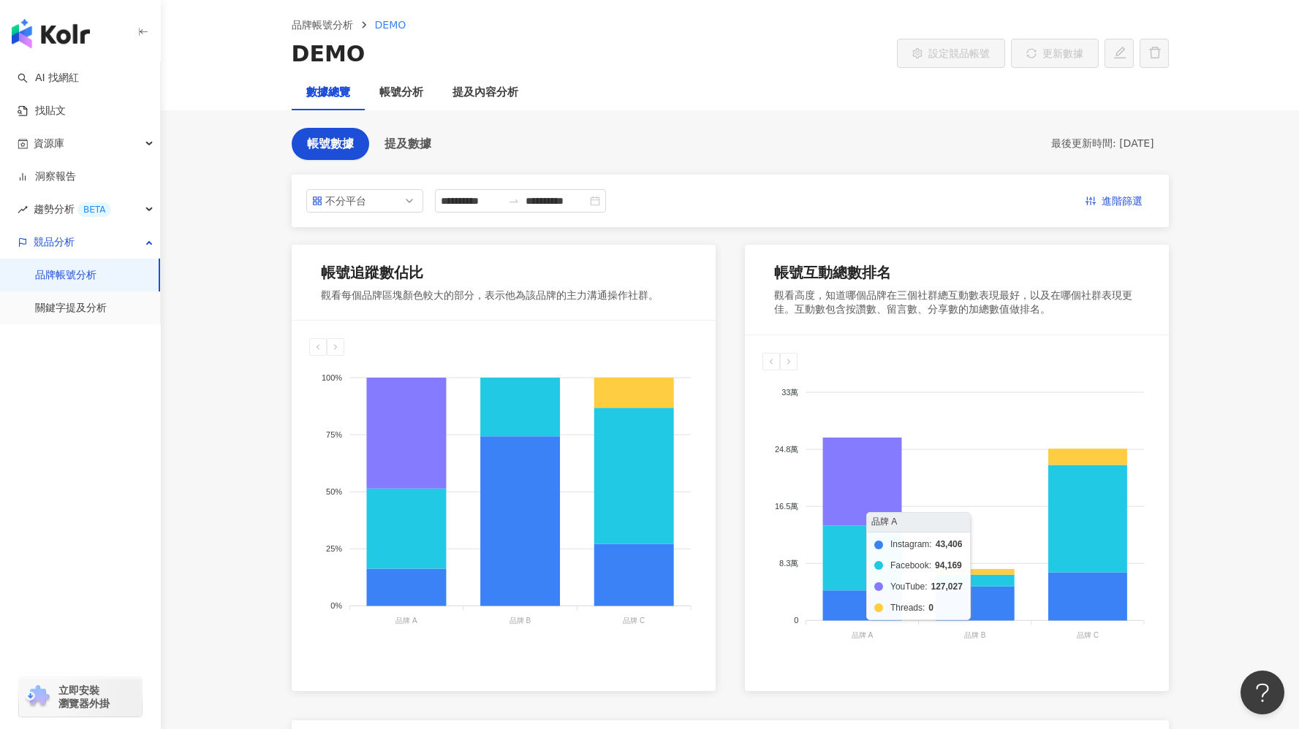
scroll to position [83, 0]
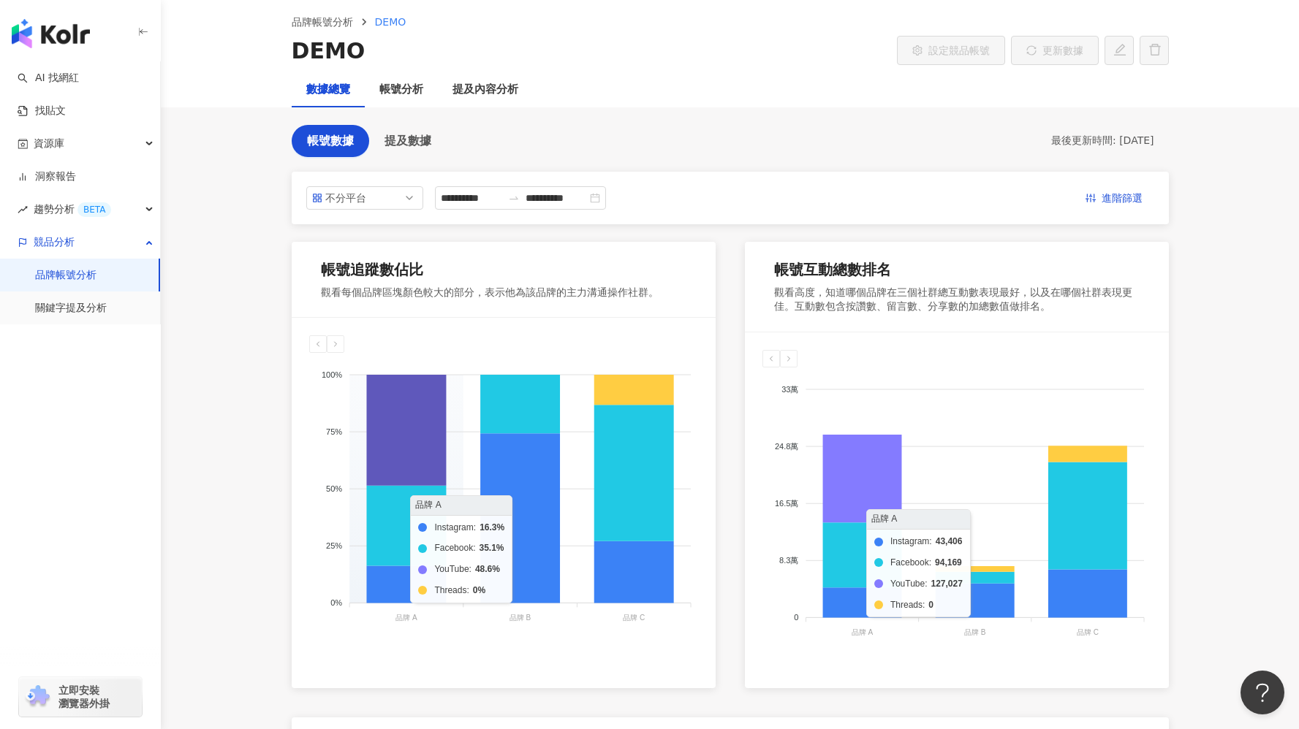
click at [404, 408] on icon at bounding box center [406, 430] width 80 height 111
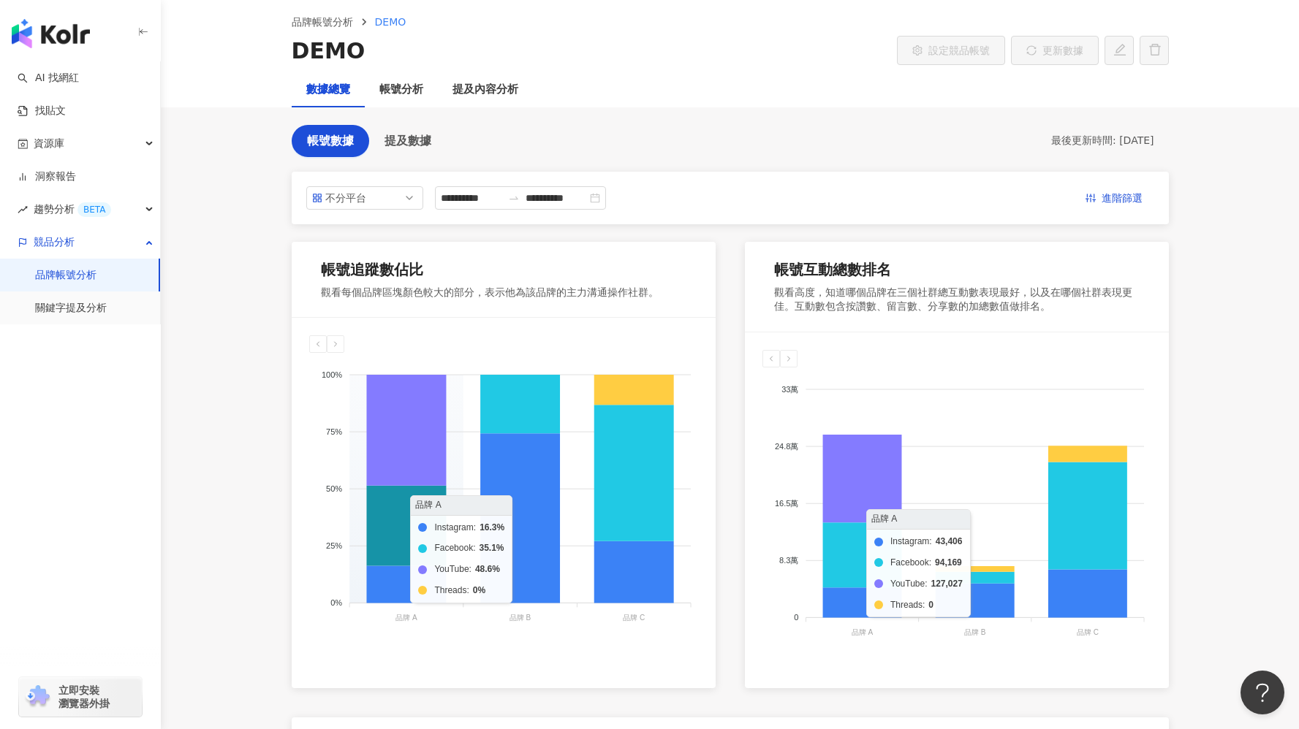
click at [398, 528] on icon at bounding box center [406, 526] width 80 height 80
click at [400, 527] on icon at bounding box center [406, 526] width 80 height 80
click at [402, 525] on icon at bounding box center [406, 526] width 80 height 80
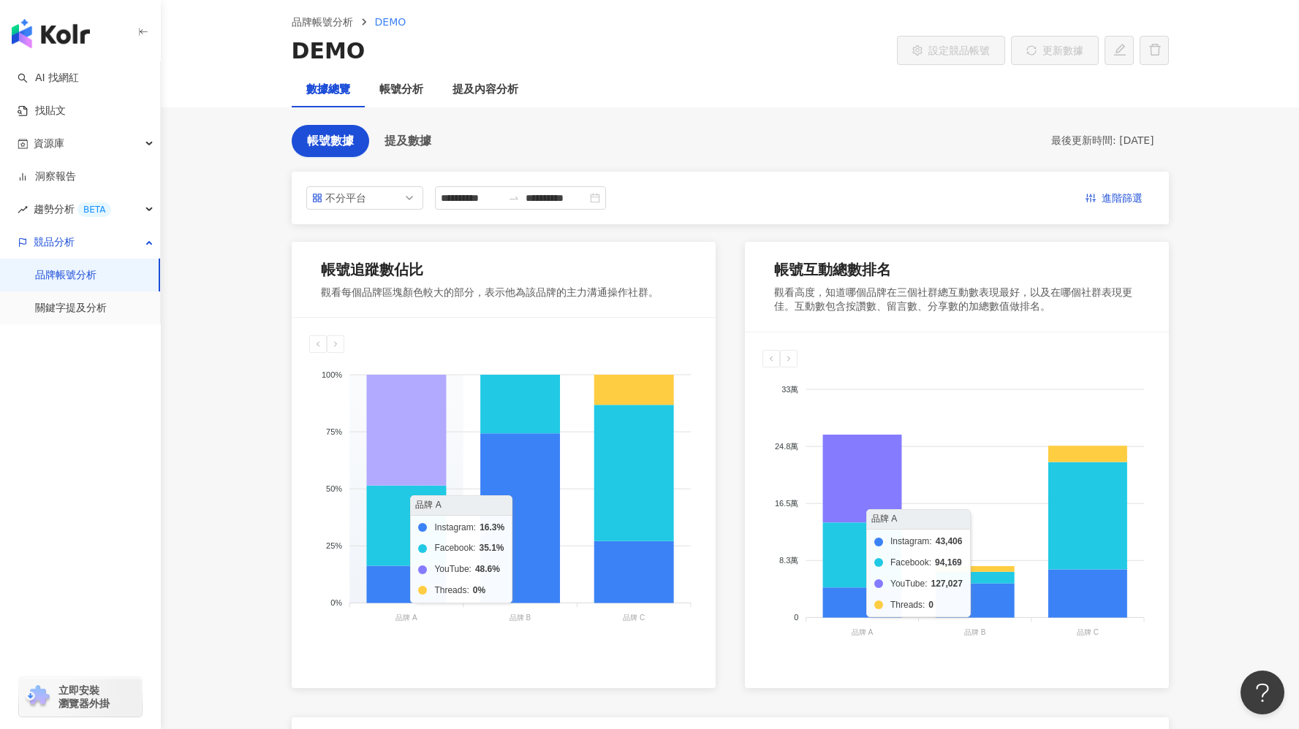
click at [400, 456] on icon at bounding box center [406, 430] width 80 height 111
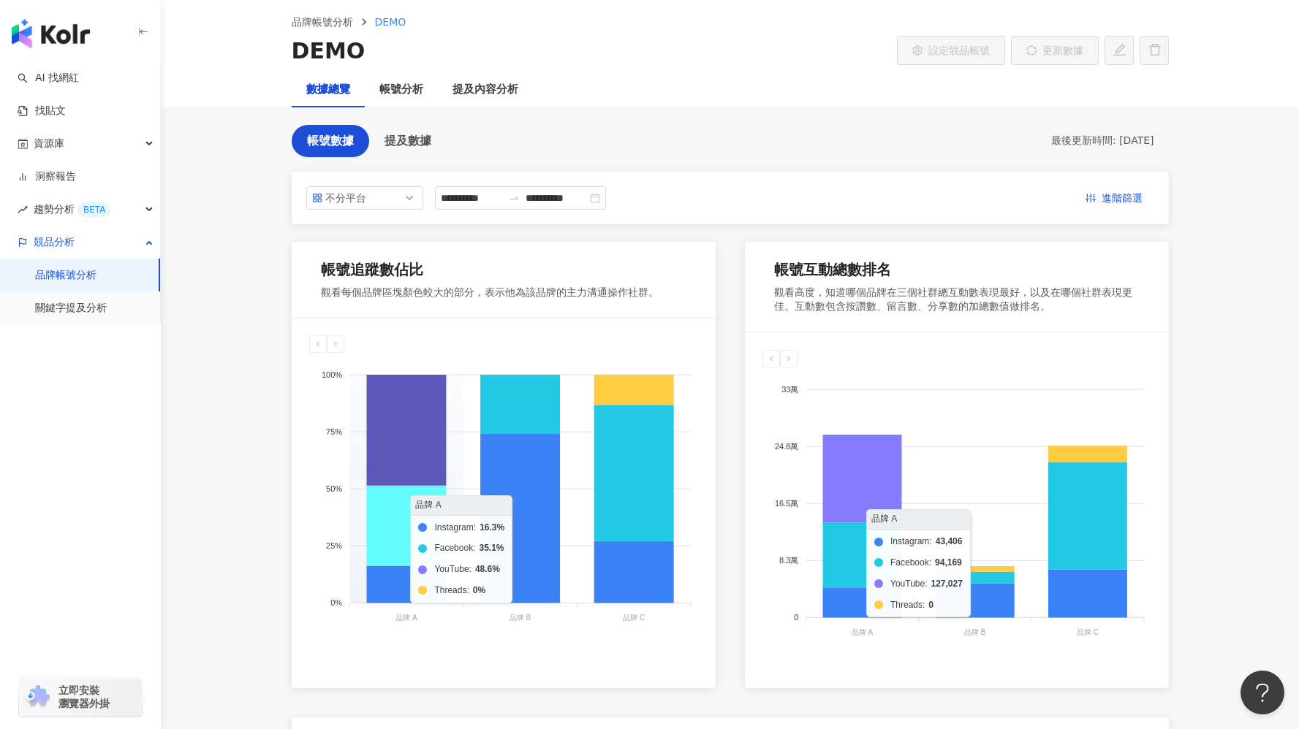
click at [387, 514] on icon at bounding box center [406, 526] width 80 height 80
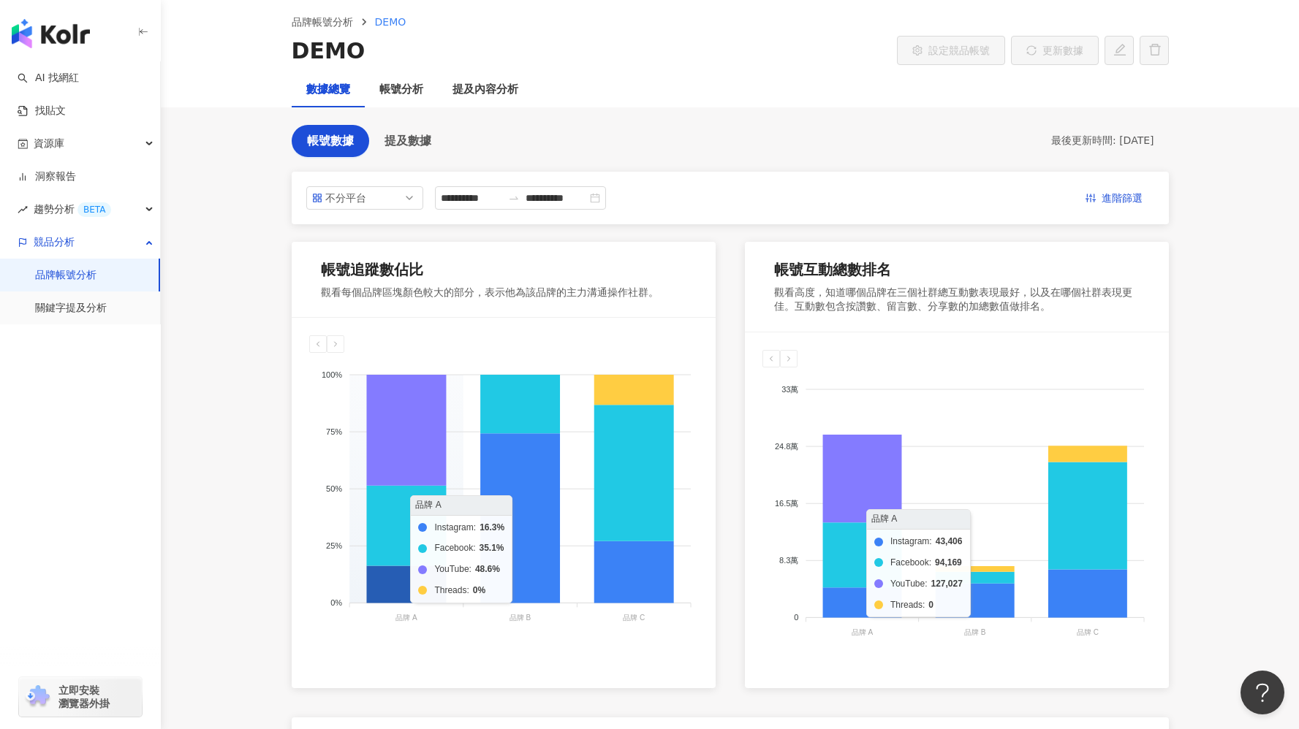
click at [395, 578] on icon at bounding box center [406, 584] width 80 height 37
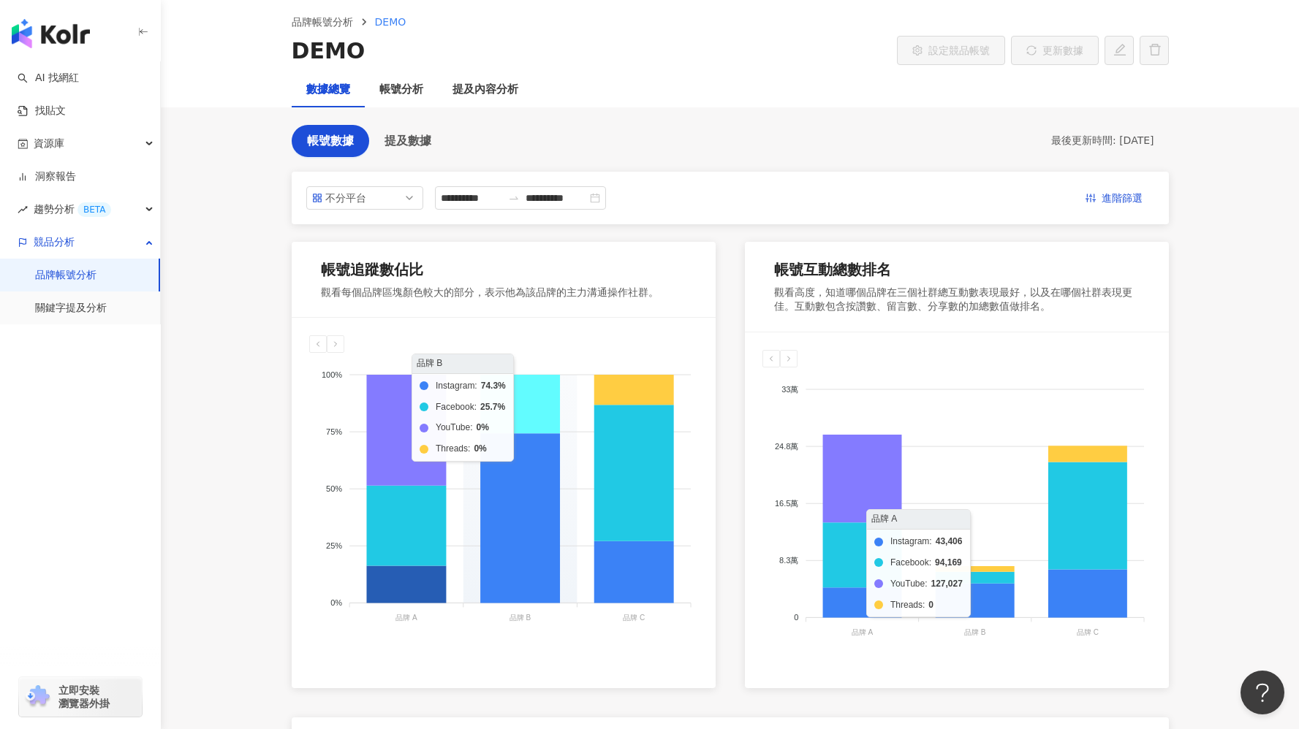
click at [529, 415] on icon at bounding box center [520, 404] width 80 height 58
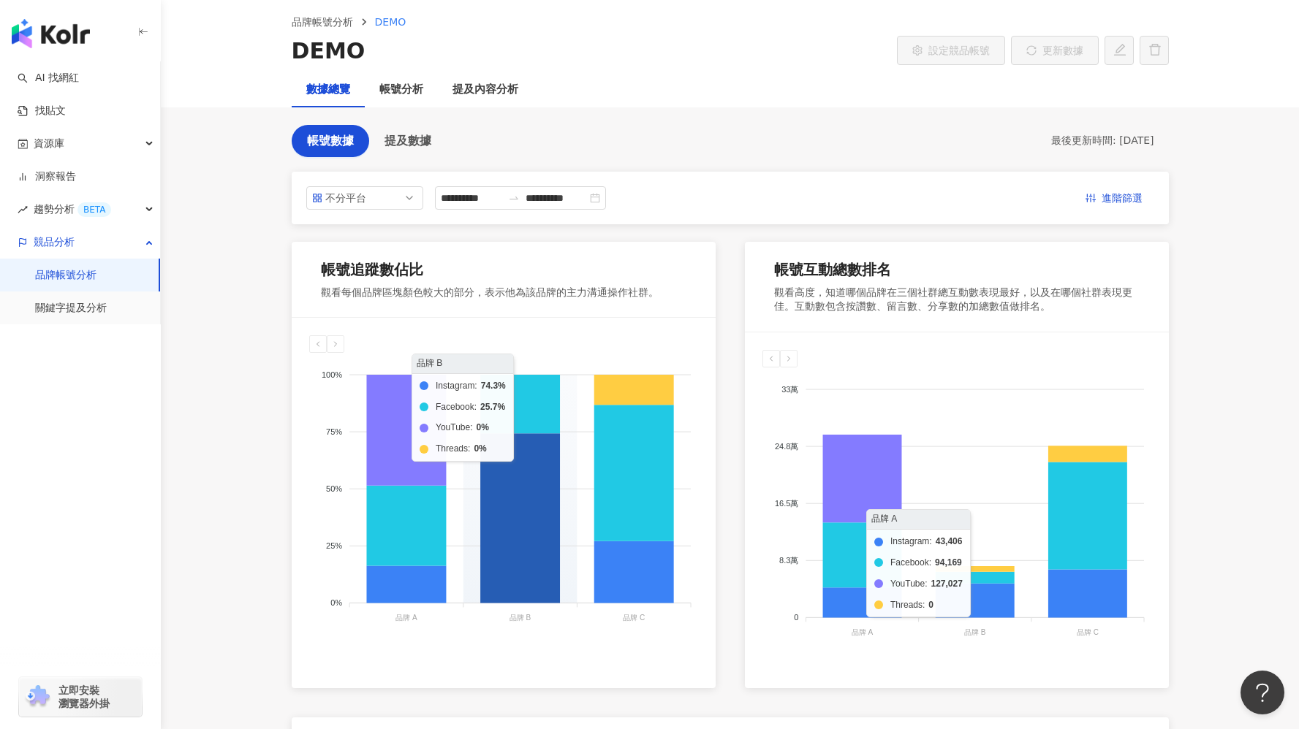
click at [528, 474] on icon at bounding box center [520, 519] width 80 height 170
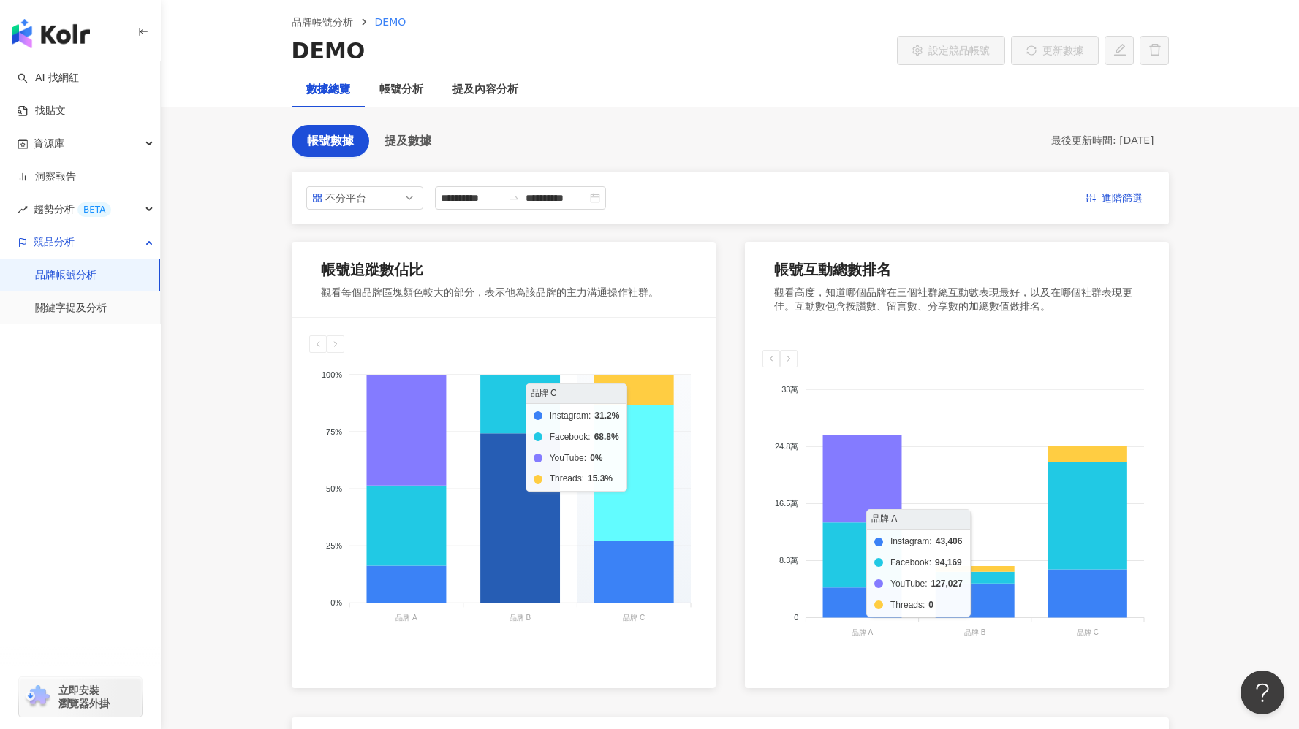
click at [635, 471] on icon at bounding box center [633, 474] width 80 height 136
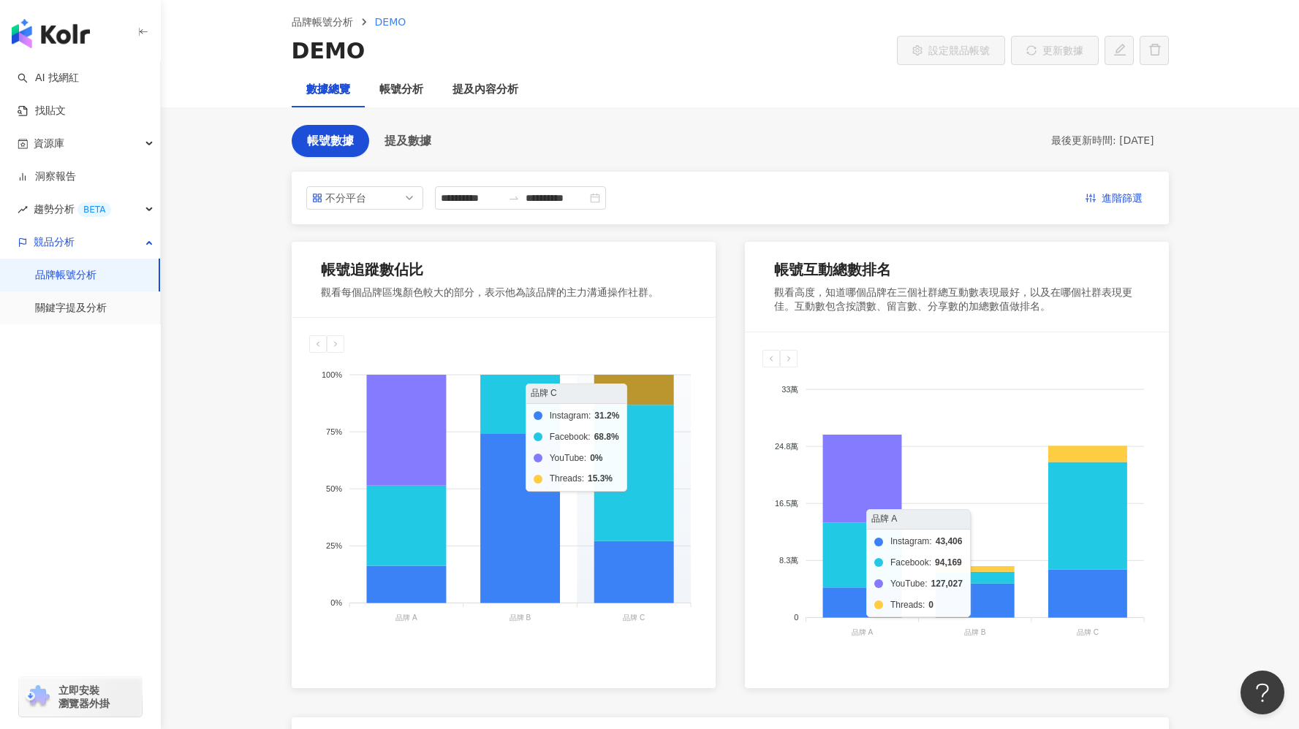
click at [633, 383] on icon at bounding box center [633, 390] width 80 height 30
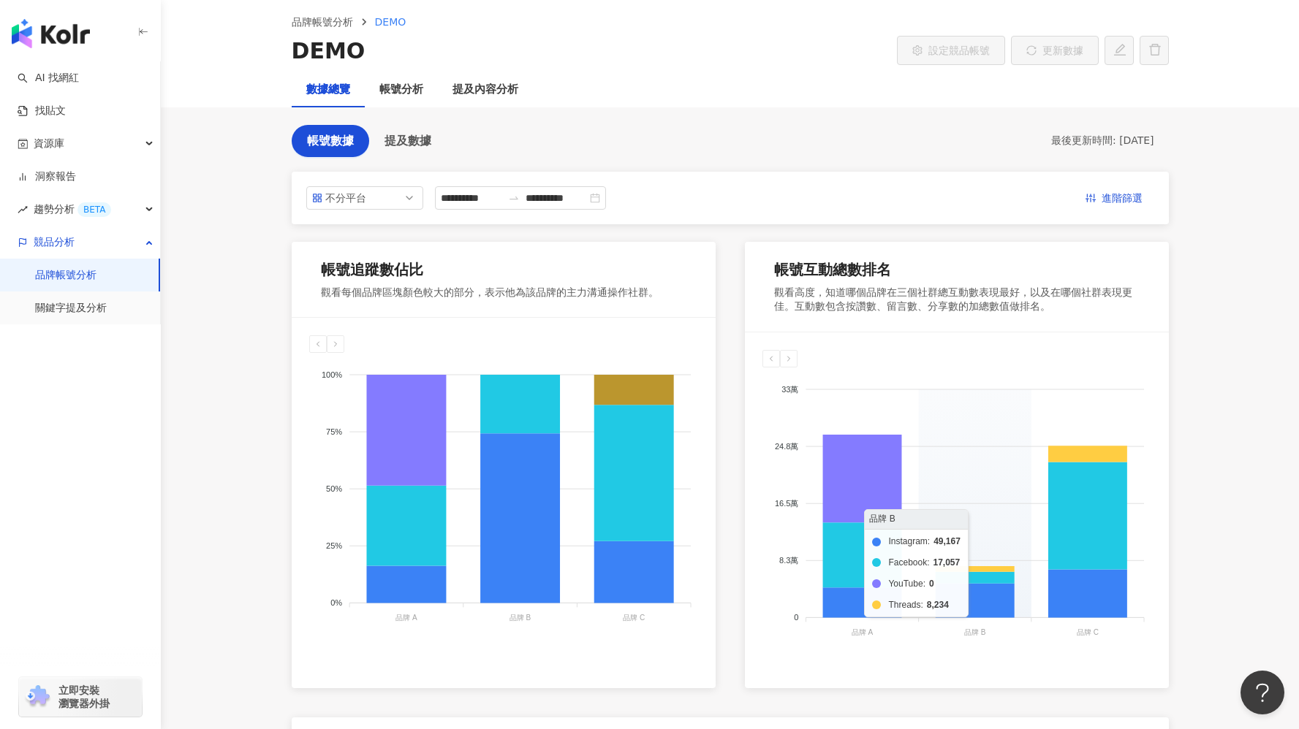
click at [1010, 394] on foreignobject "Instagram Facebook YouTube Threads" at bounding box center [956, 514] width 389 height 292
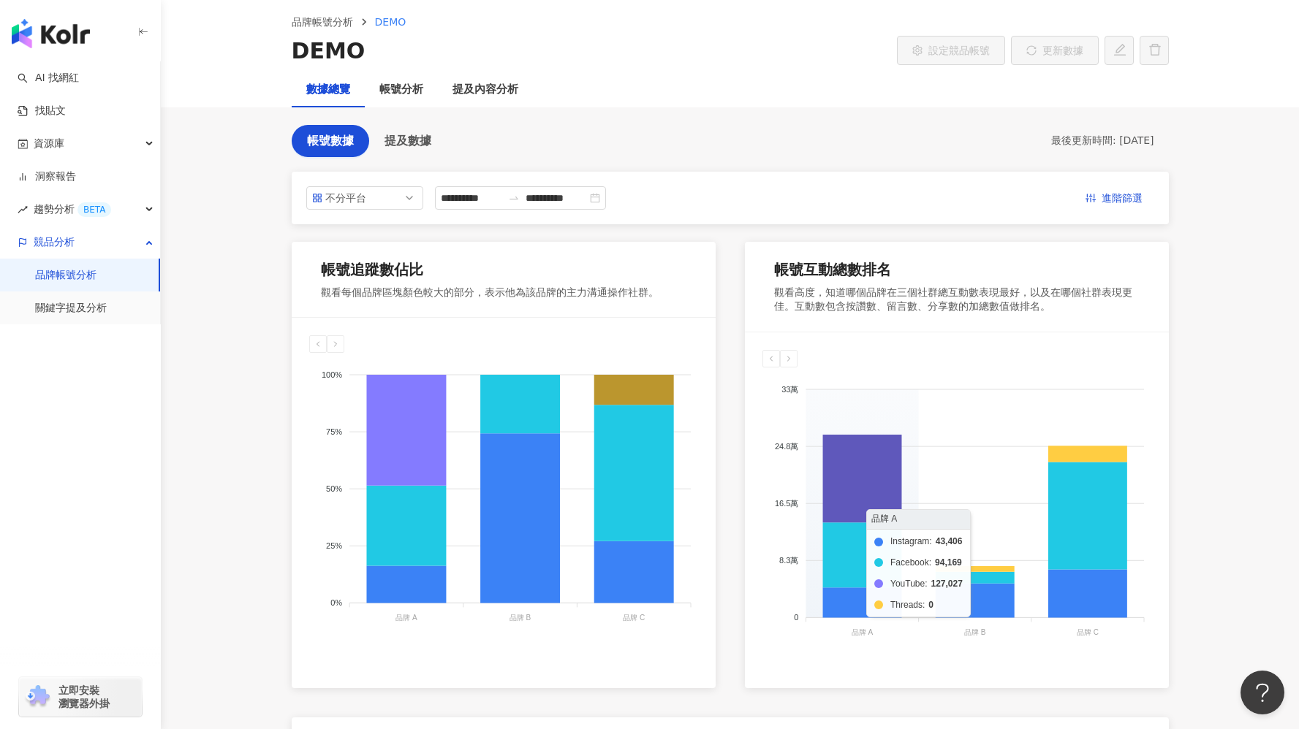
click at [844, 473] on icon at bounding box center [861, 479] width 79 height 88
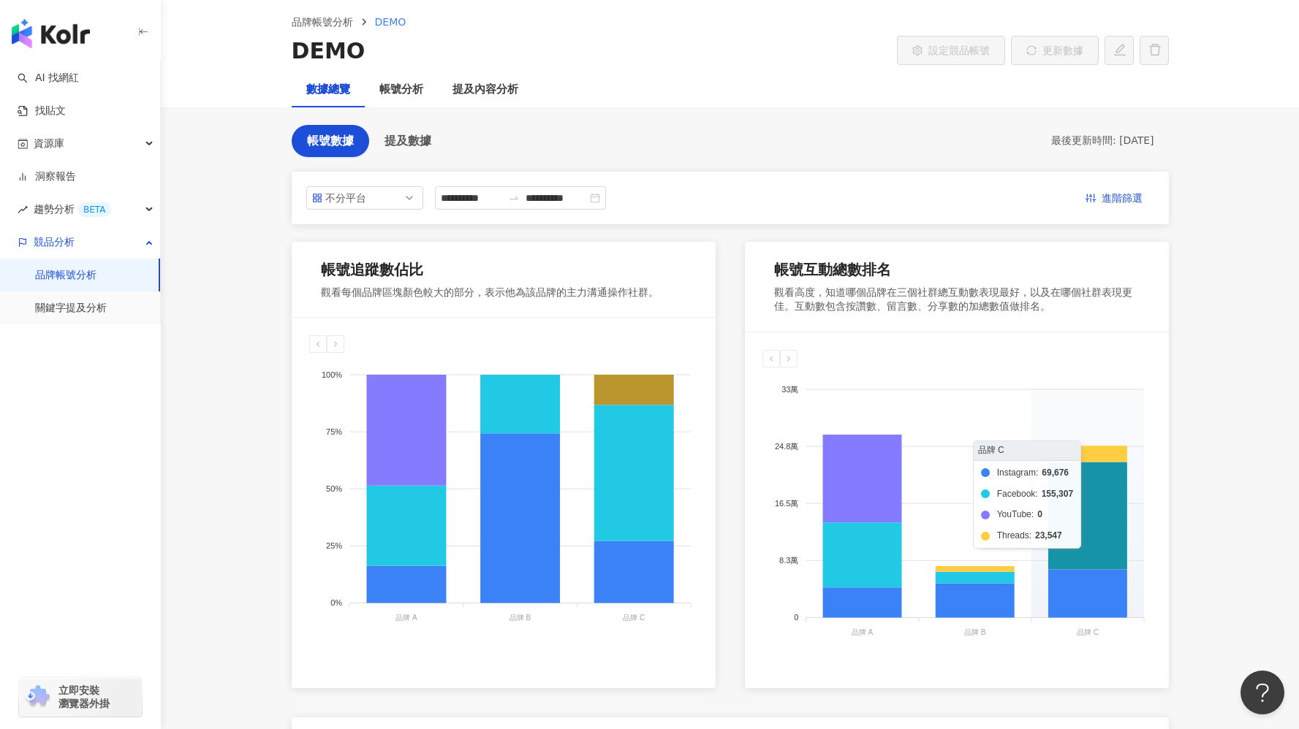
click at [1073, 501] on icon at bounding box center [1086, 515] width 79 height 107
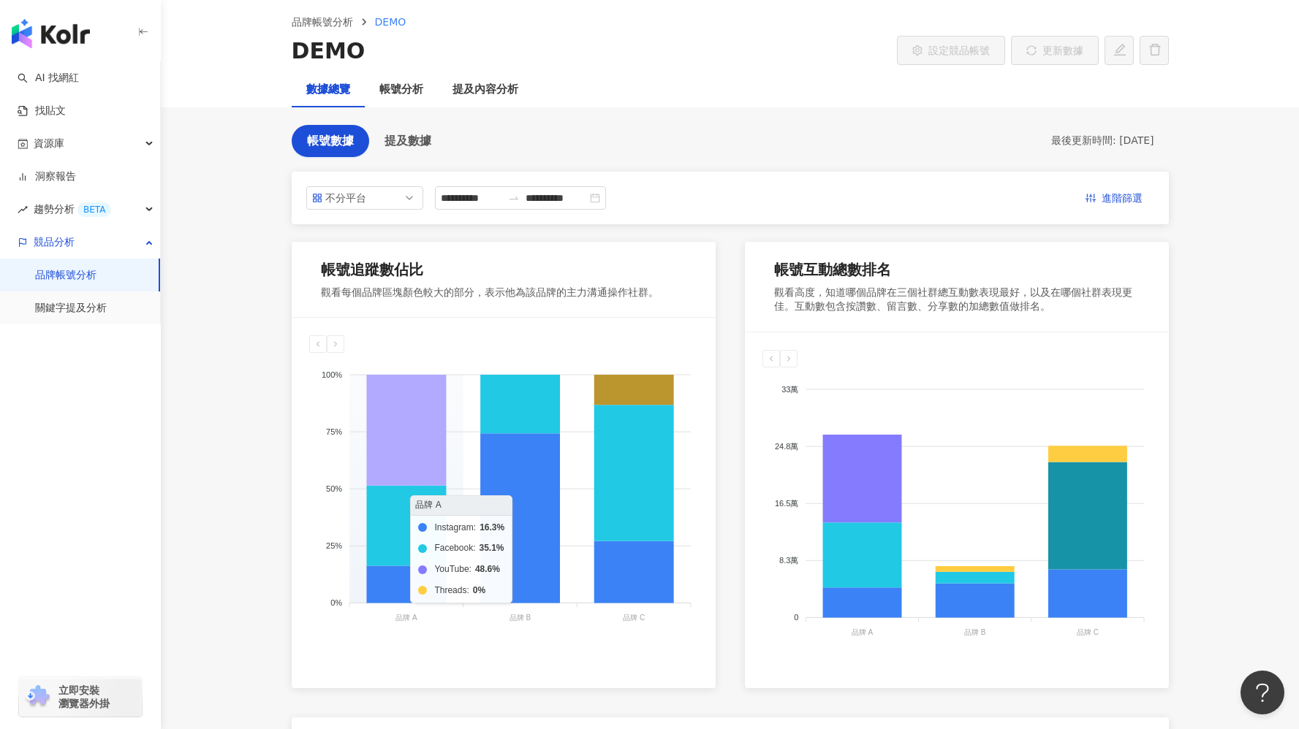
click at [412, 408] on icon at bounding box center [406, 430] width 80 height 111
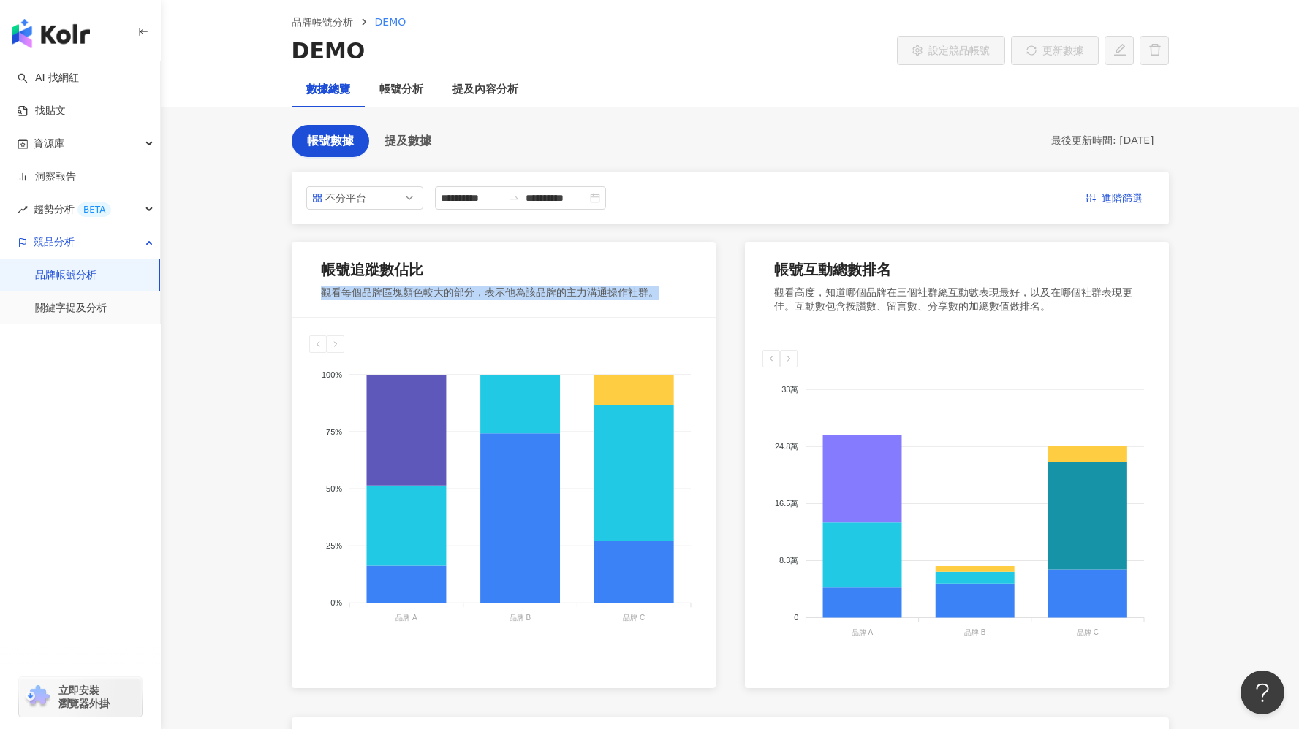
drag, startPoint x: 319, startPoint y: 292, endPoint x: 669, endPoint y: 291, distance: 350.0
click at [669, 291] on div "帳號追蹤數佔比 觀看每個品牌區塊顏色較大的部分，表示他為該品牌的主力溝通操作社群。" at bounding box center [504, 280] width 424 height 76
click at [669, 296] on div "帳號追蹤數佔比 觀看每個品牌區塊顏色較大的部分，表示他為該品牌的主力溝通操作社群。" at bounding box center [504, 280] width 424 height 76
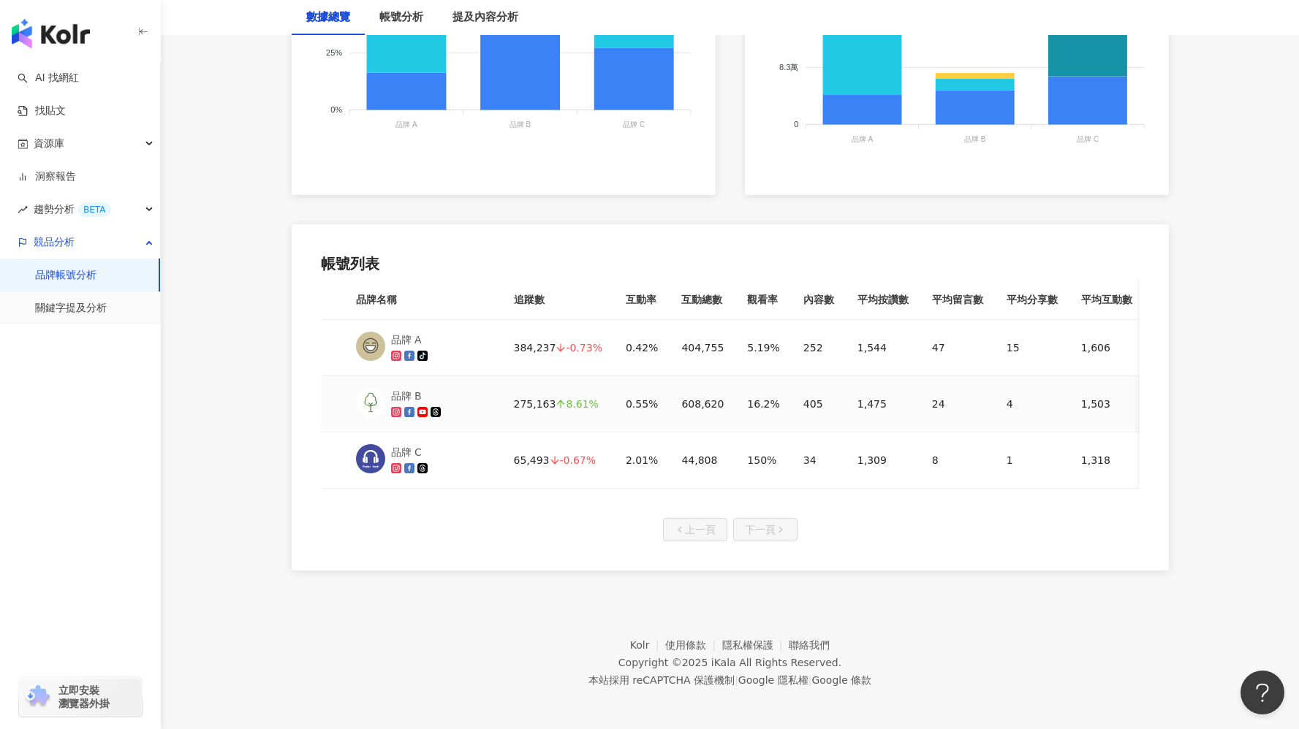
scroll to position [591, 0]
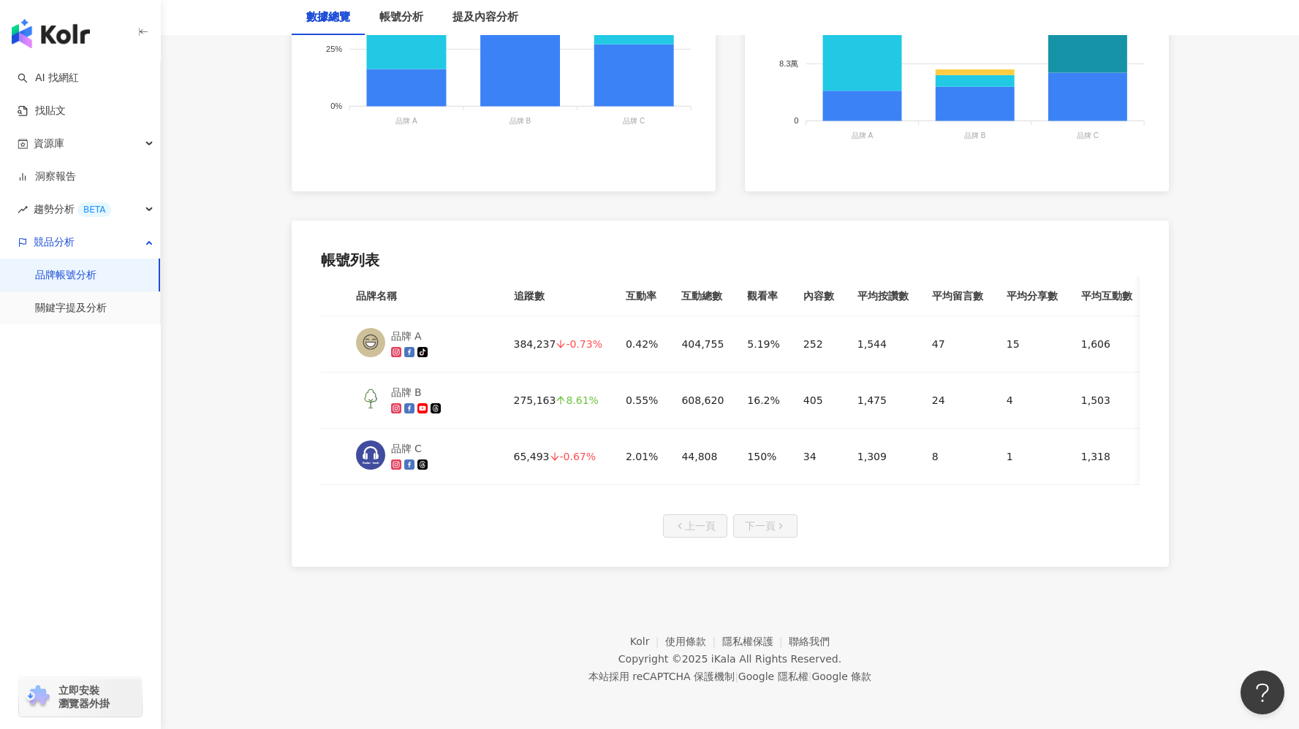
click at [267, 441] on div "**********" at bounding box center [729, 97] width 935 height 939
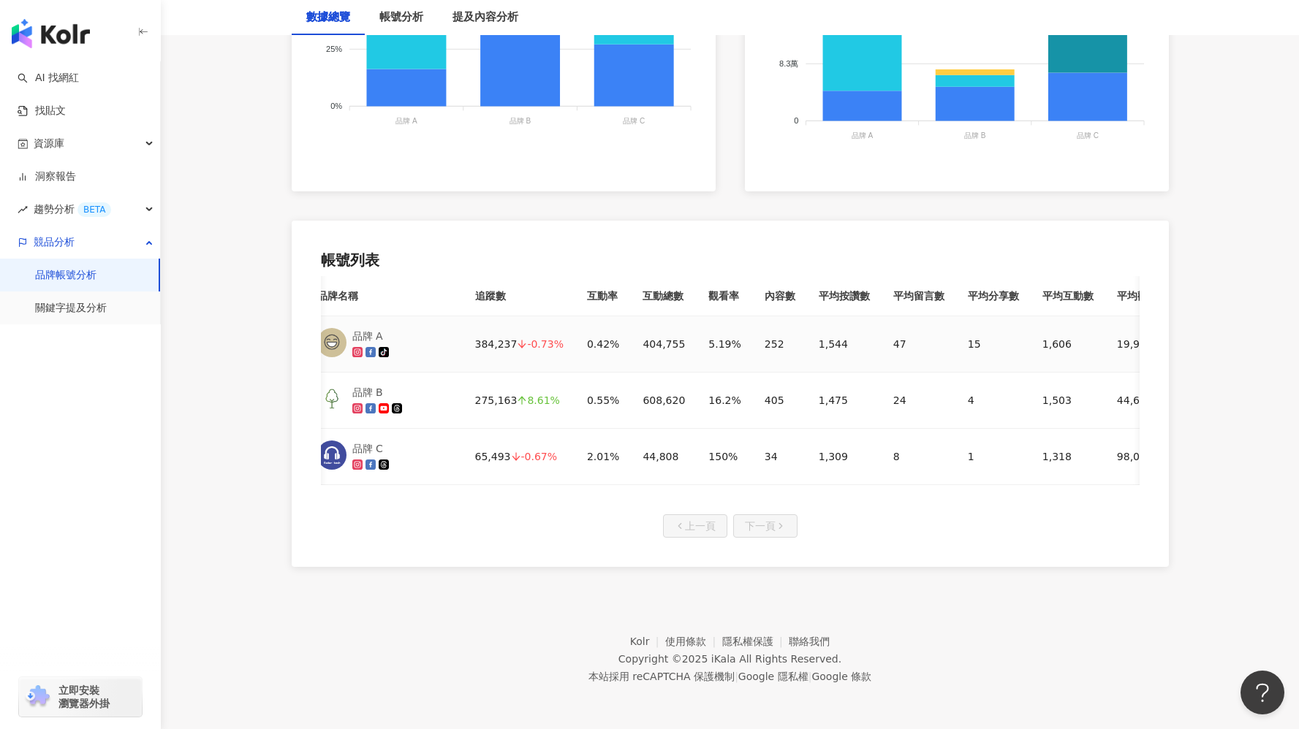
scroll to position [0, 40]
click at [103, 310] on link "關鍵字提及分析" at bounding box center [71, 308] width 72 height 15
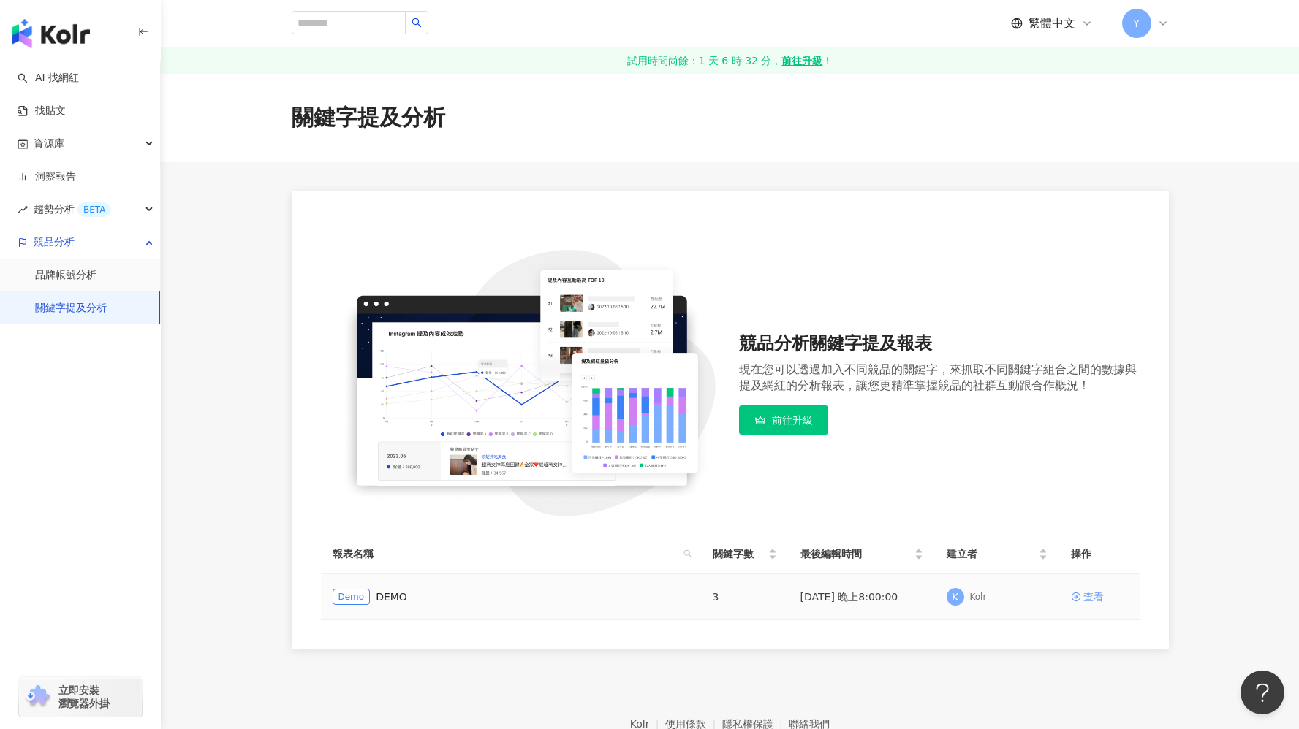
click at [1075, 594] on icon at bounding box center [1076, 597] width 10 height 10
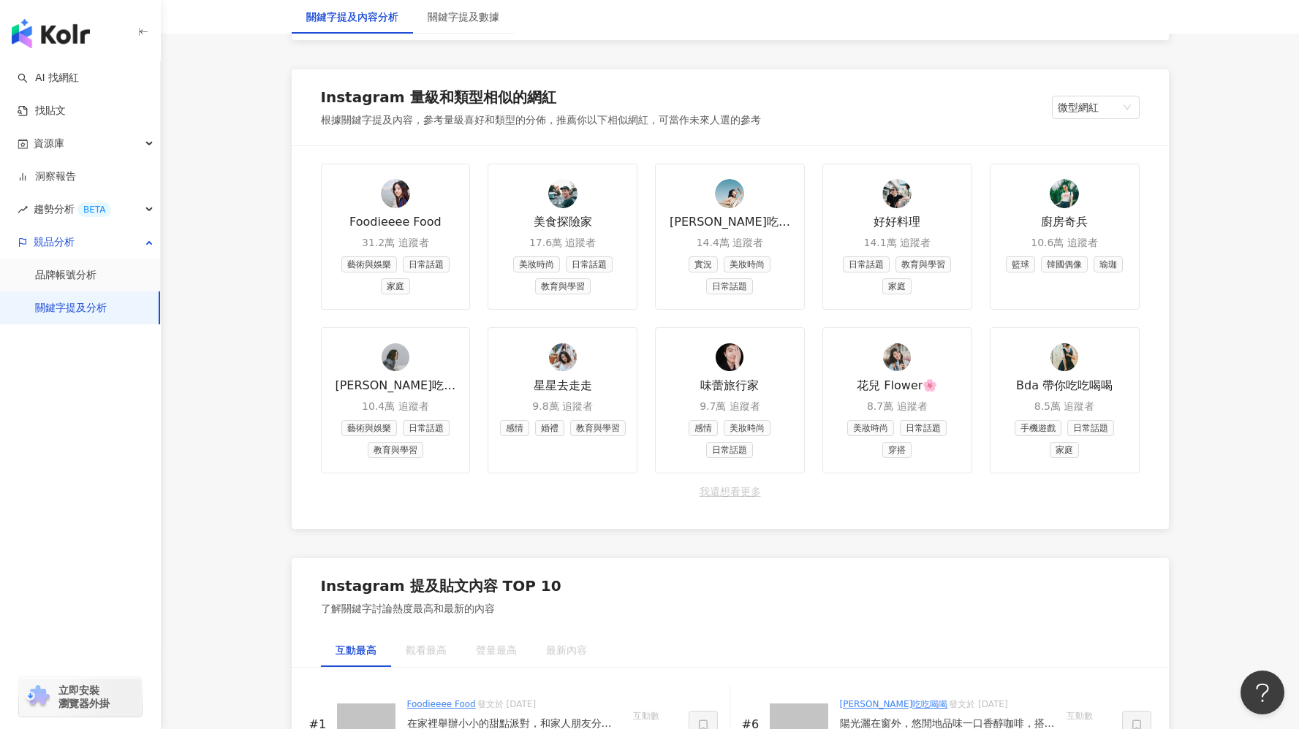
scroll to position [1724, 0]
click at [76, 171] on link "洞察報告" at bounding box center [47, 177] width 58 height 15
